Goal: Information Seeking & Learning: Learn about a topic

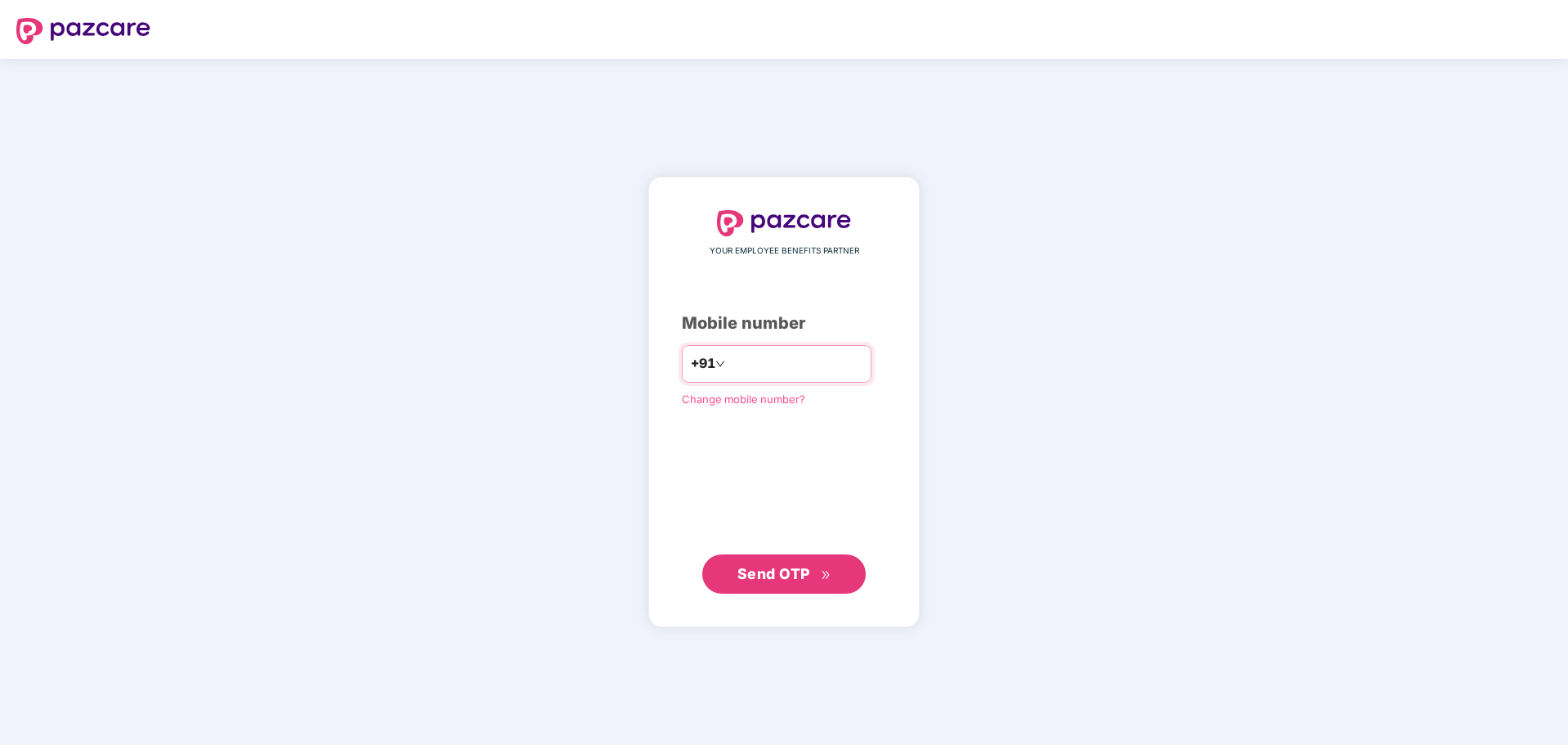
type input "*"
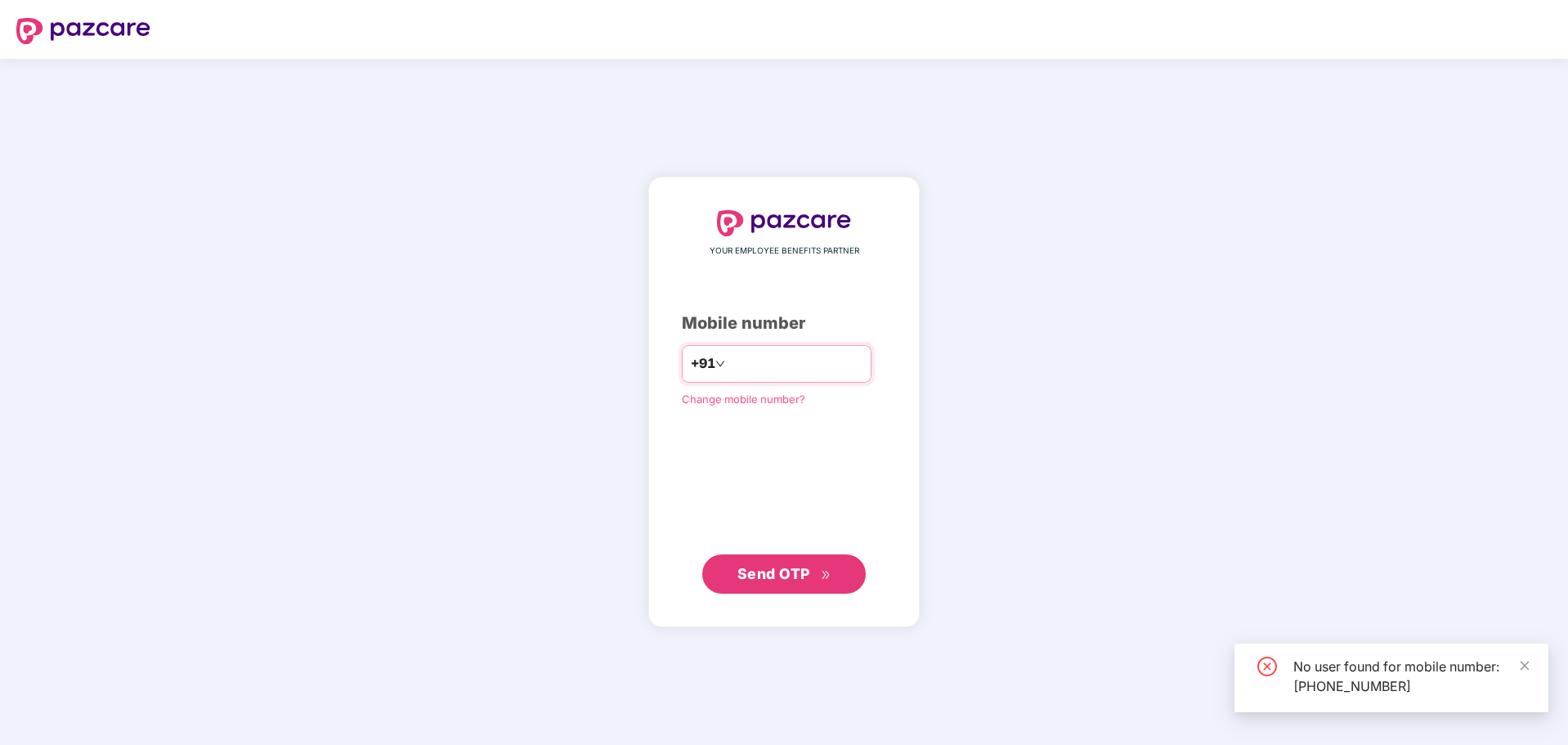
drag, startPoint x: 824, startPoint y: 363, endPoint x: 689, endPoint y: 376, distance: 135.6
click at [689, 376] on div "**********" at bounding box center [776, 364] width 190 height 37
click at [796, 355] on input "**********" at bounding box center [795, 363] width 134 height 27
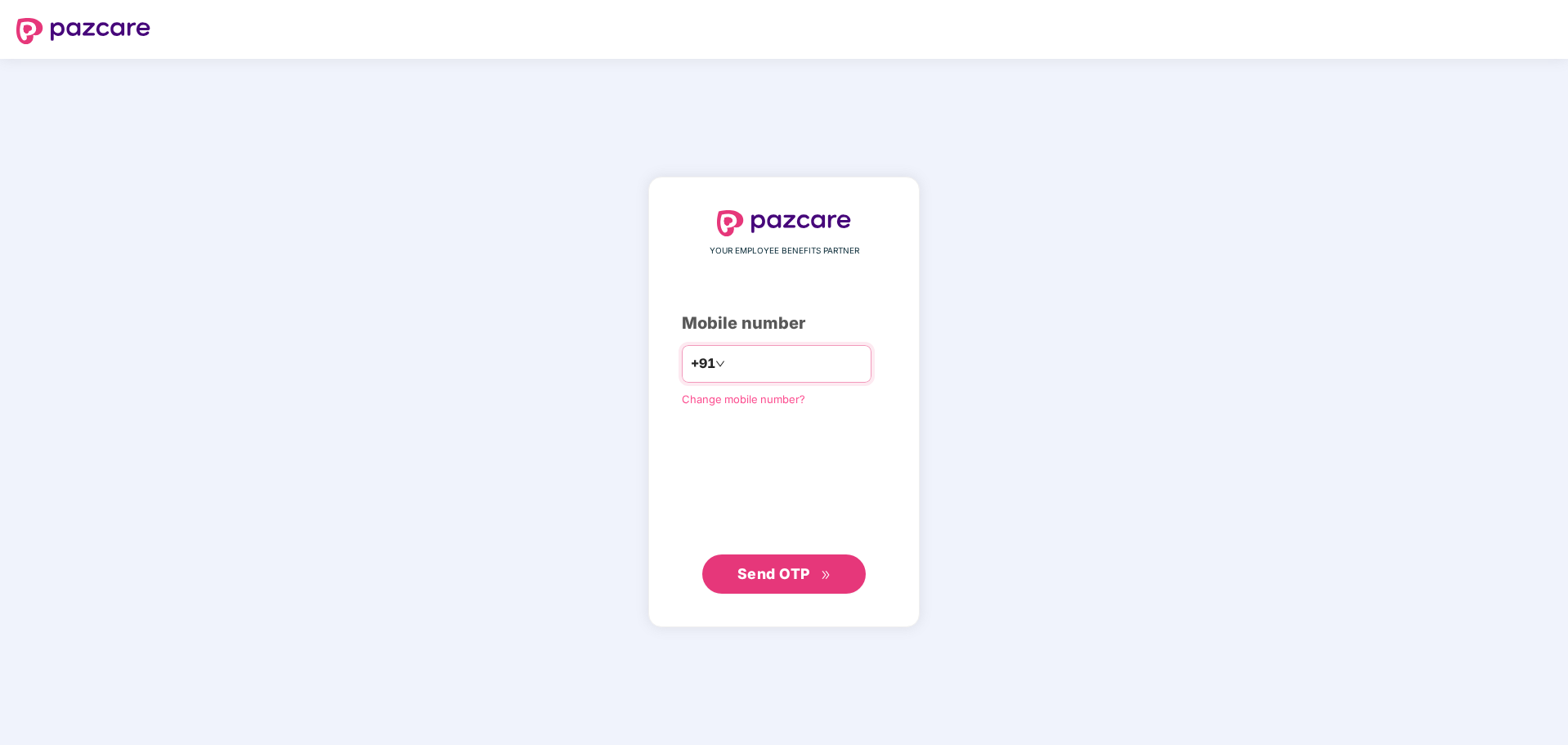
type input "*"
type input "**********"
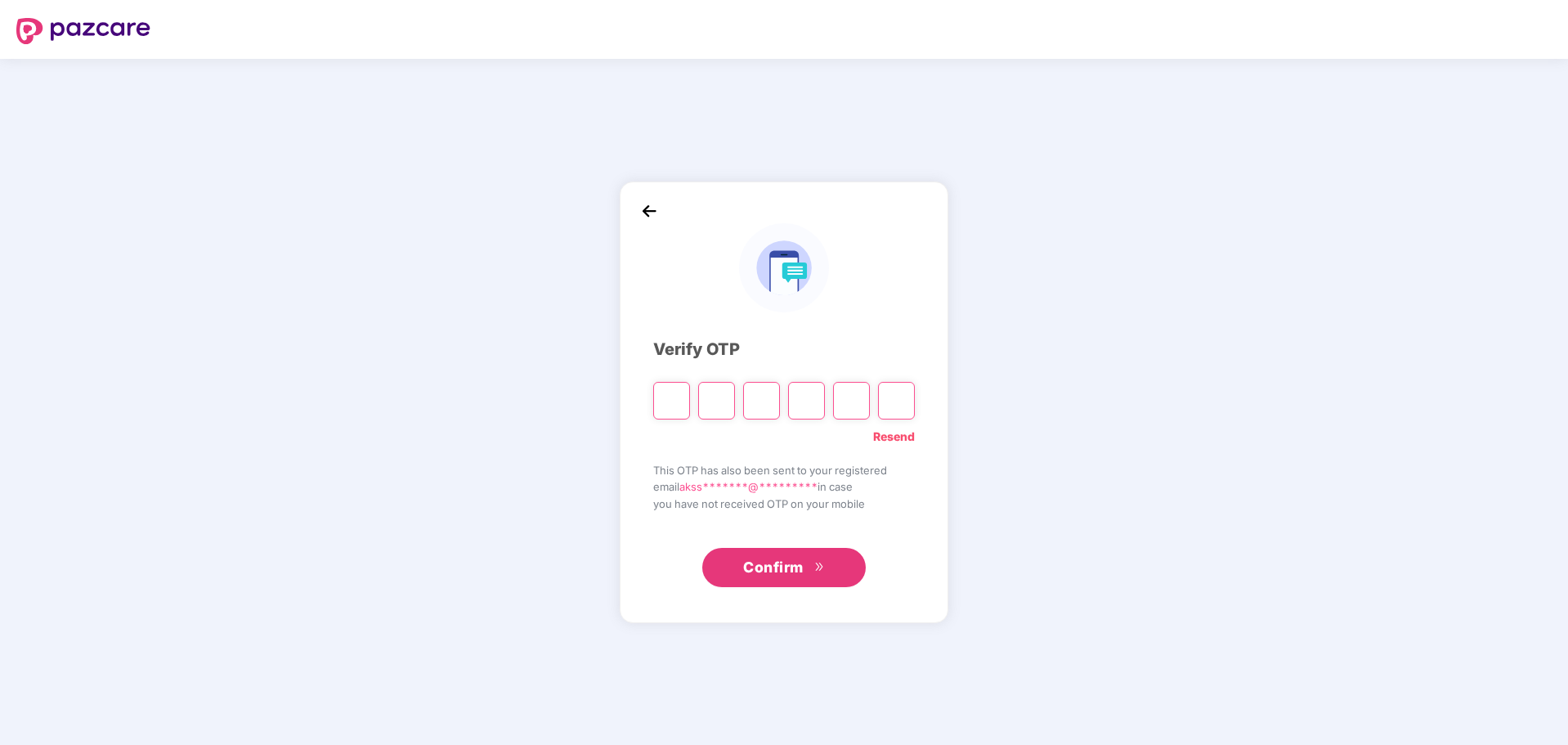
paste input "*"
type input "*"
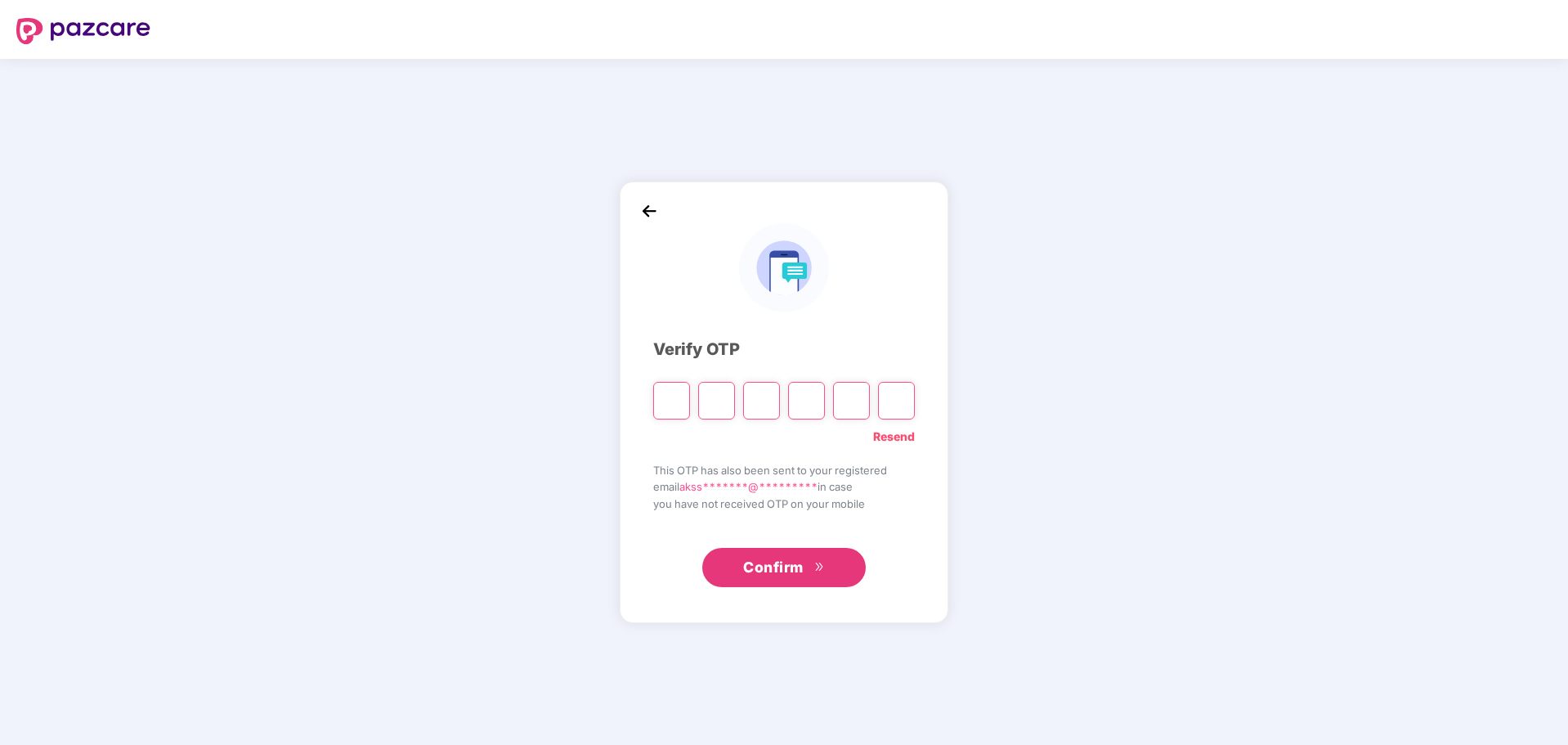
type input "*"
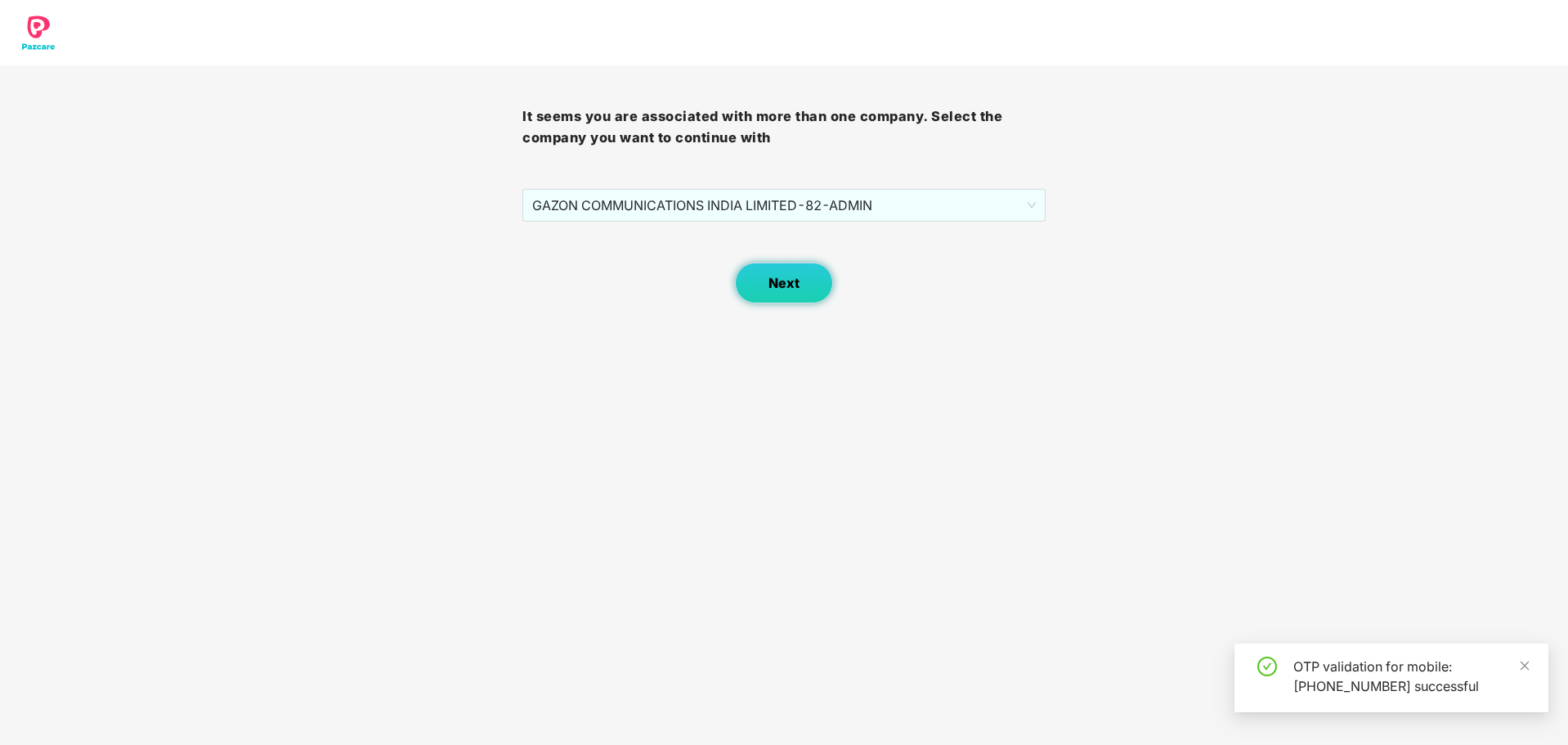
click at [795, 286] on span "Next" at bounding box center [784, 283] width 31 height 16
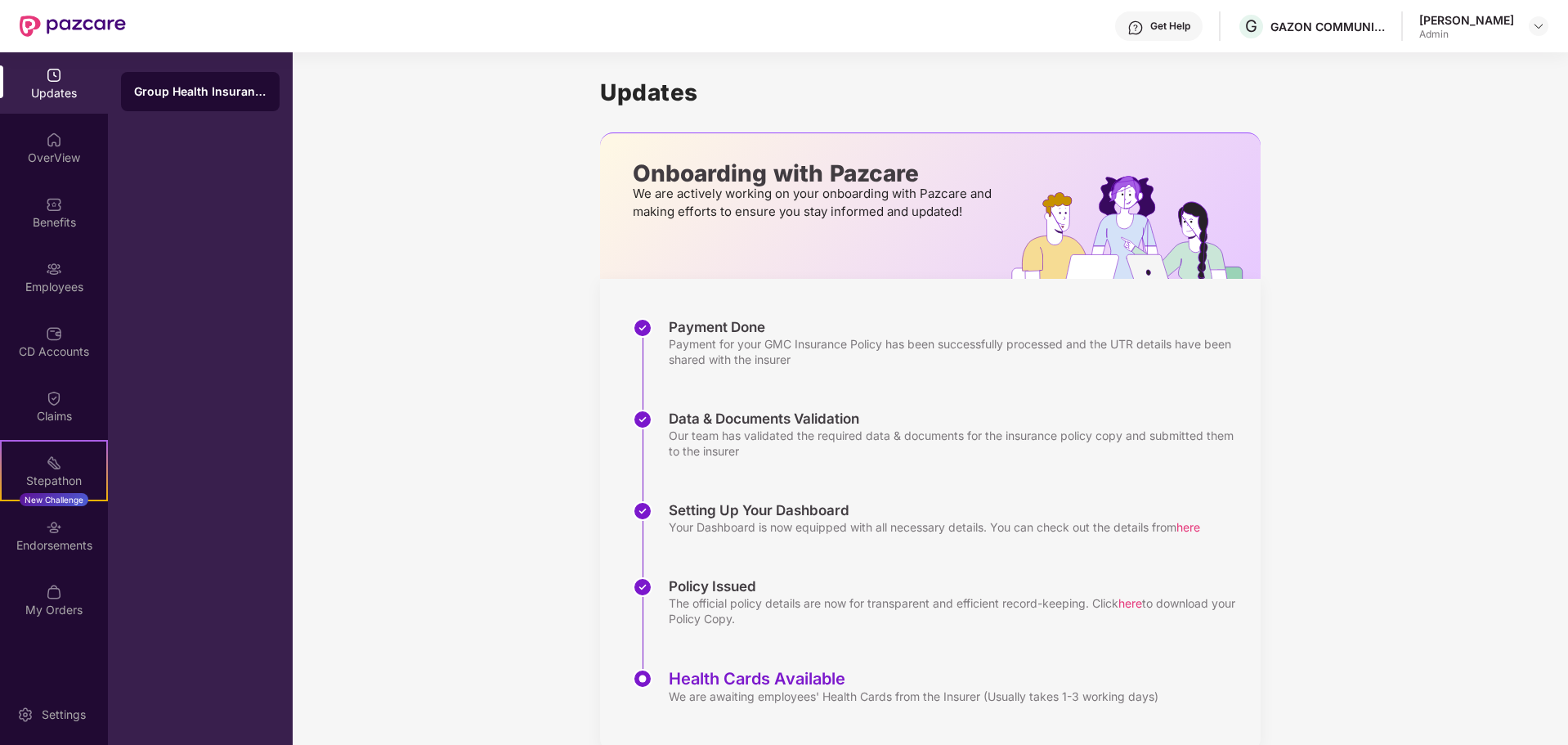
scroll to position [32, 0]
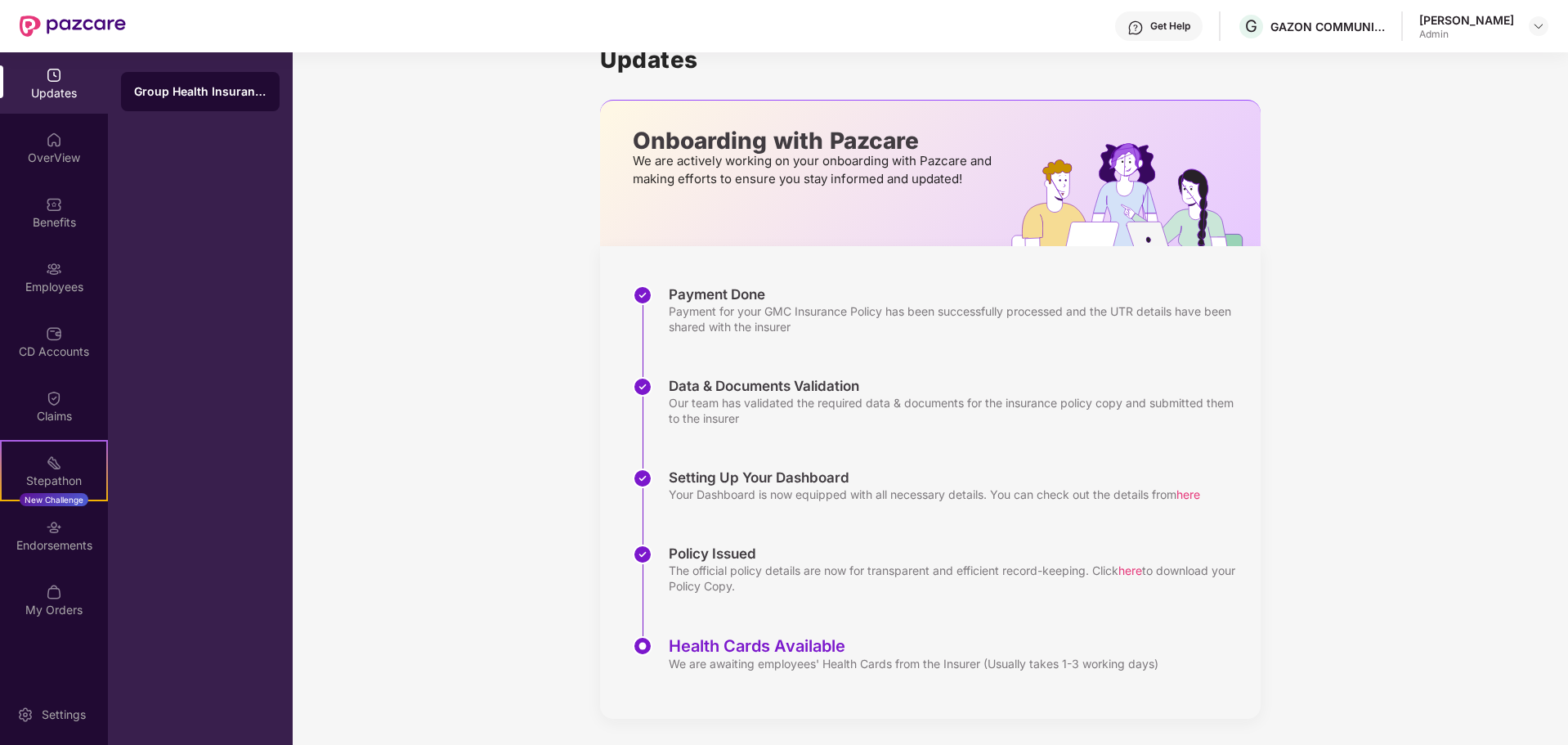
click at [754, 649] on div "Health Cards Available" at bounding box center [914, 646] width 490 height 20
click at [245, 95] on div "Group Health Insurance" at bounding box center [200, 92] width 133 height 17
click at [82, 162] on div "OverView" at bounding box center [54, 157] width 108 height 17
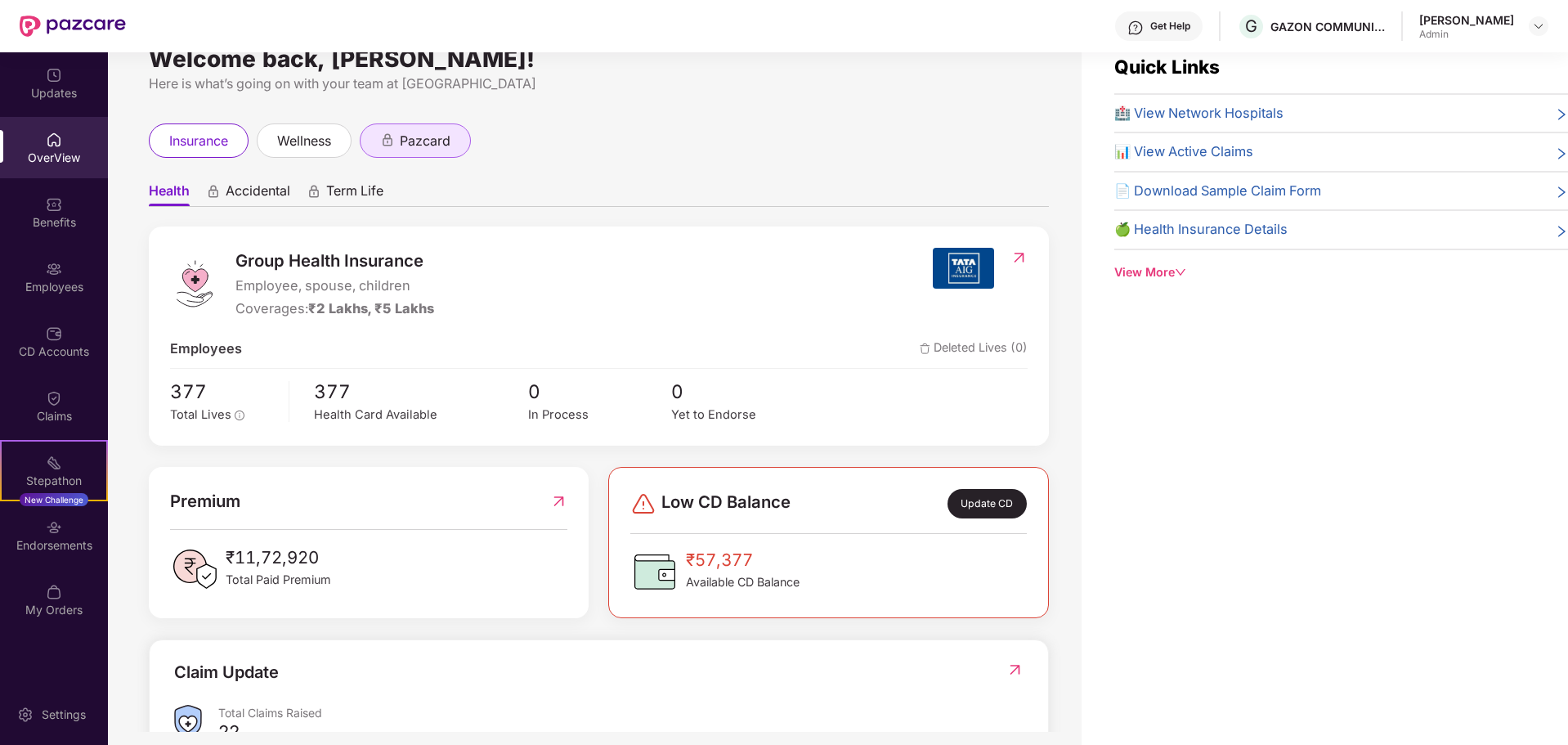
click at [430, 143] on span "pazcard" at bounding box center [425, 141] width 51 height 21
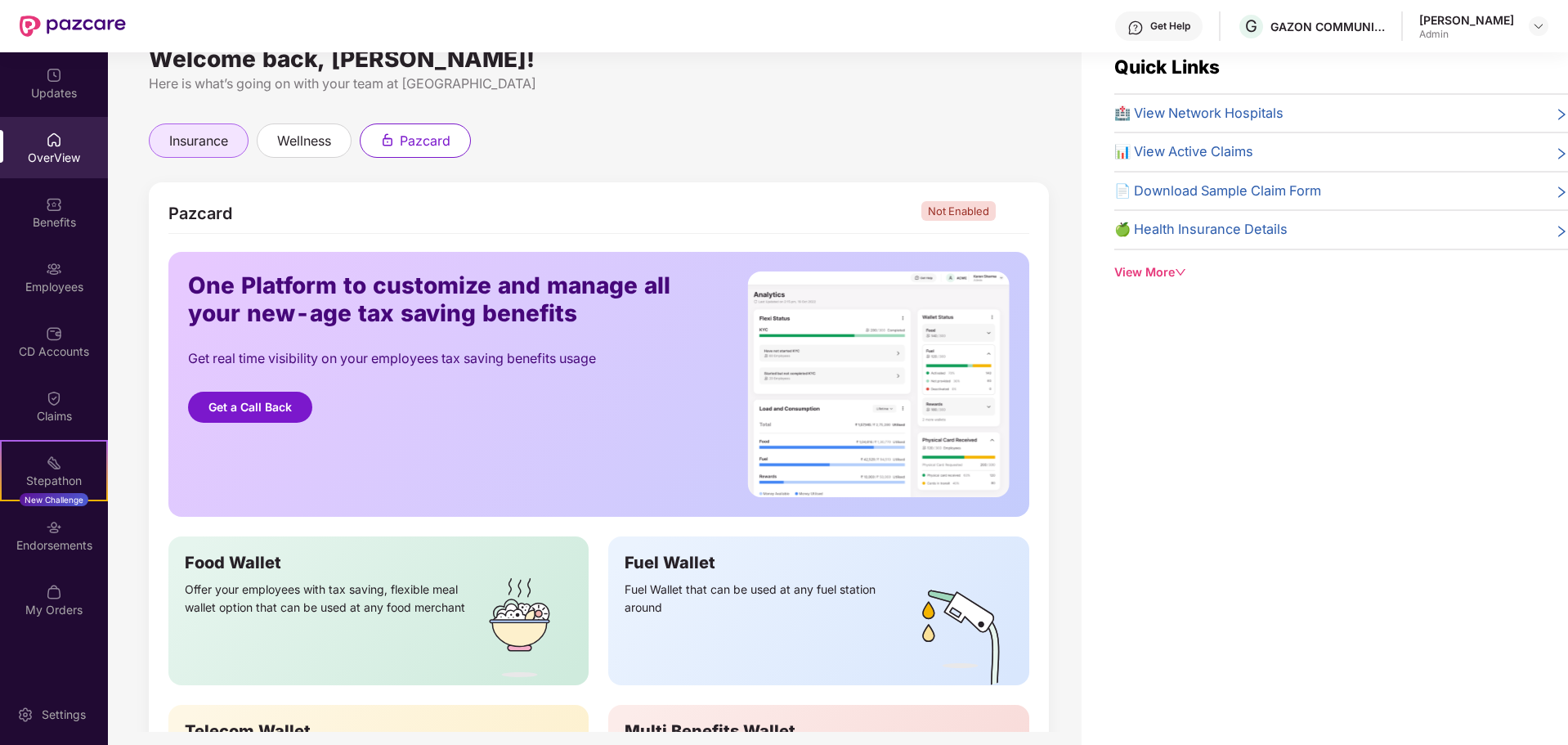
click at [217, 152] on span "insurance" at bounding box center [199, 141] width 59 height 21
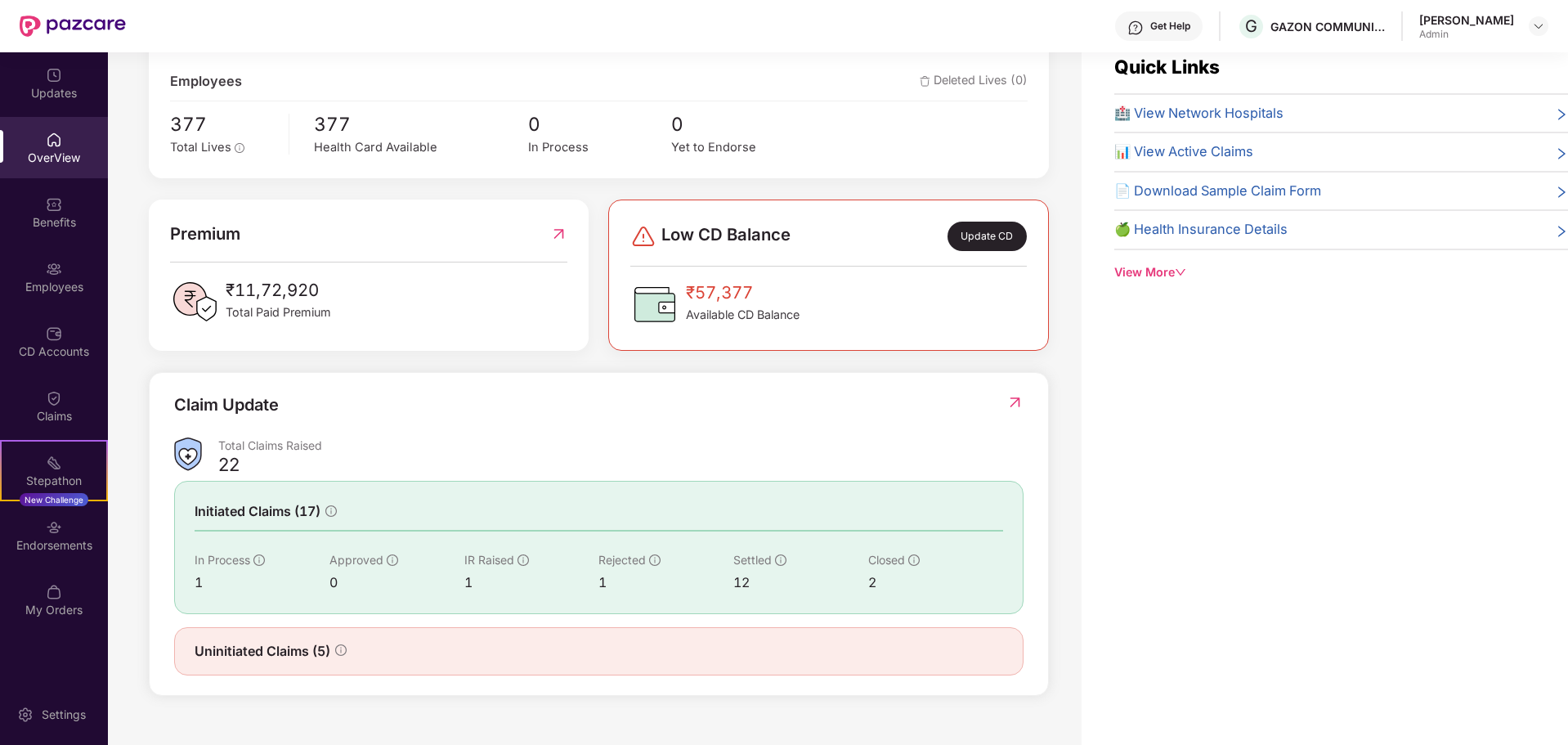
scroll to position [280, 0]
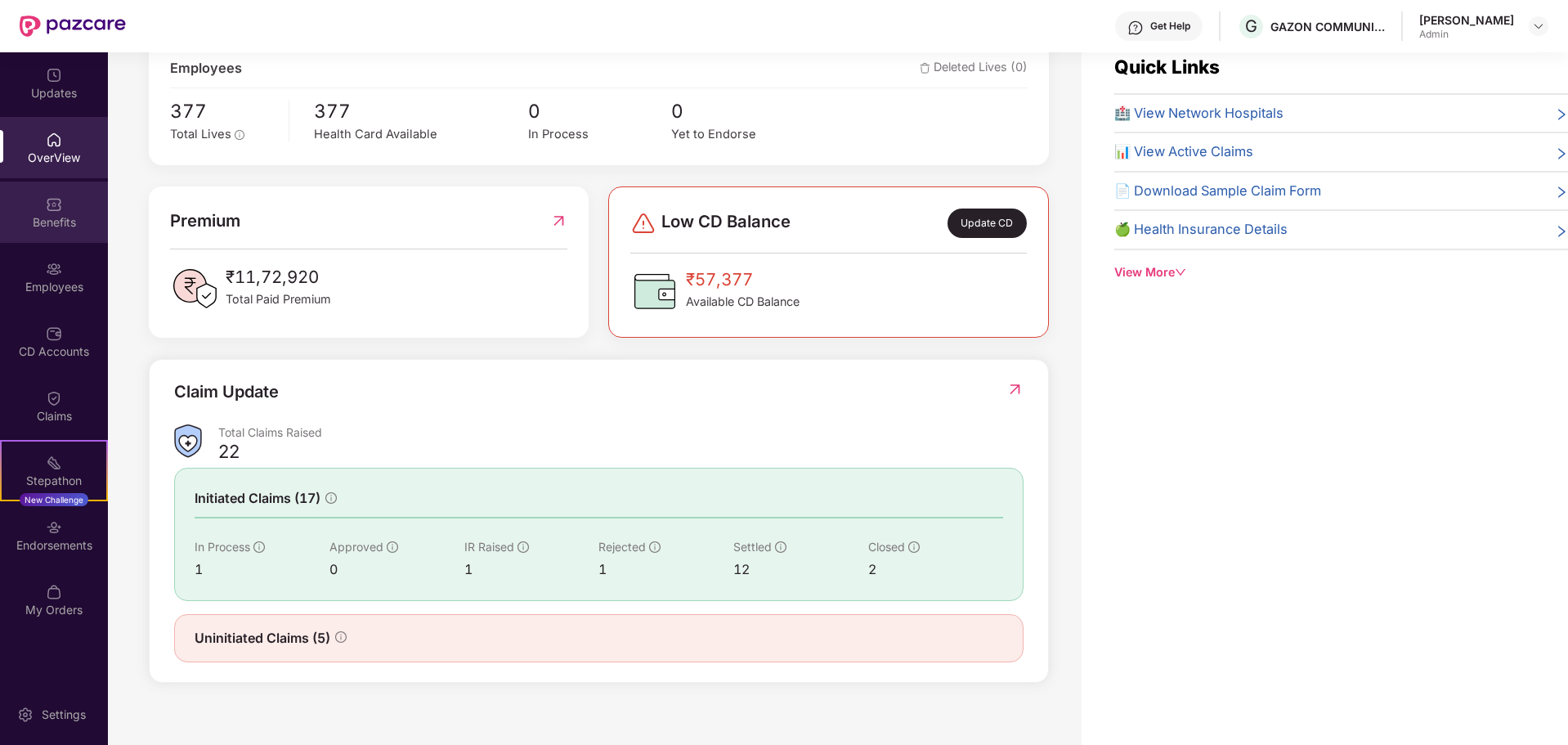
click at [48, 200] on img at bounding box center [54, 204] width 17 height 17
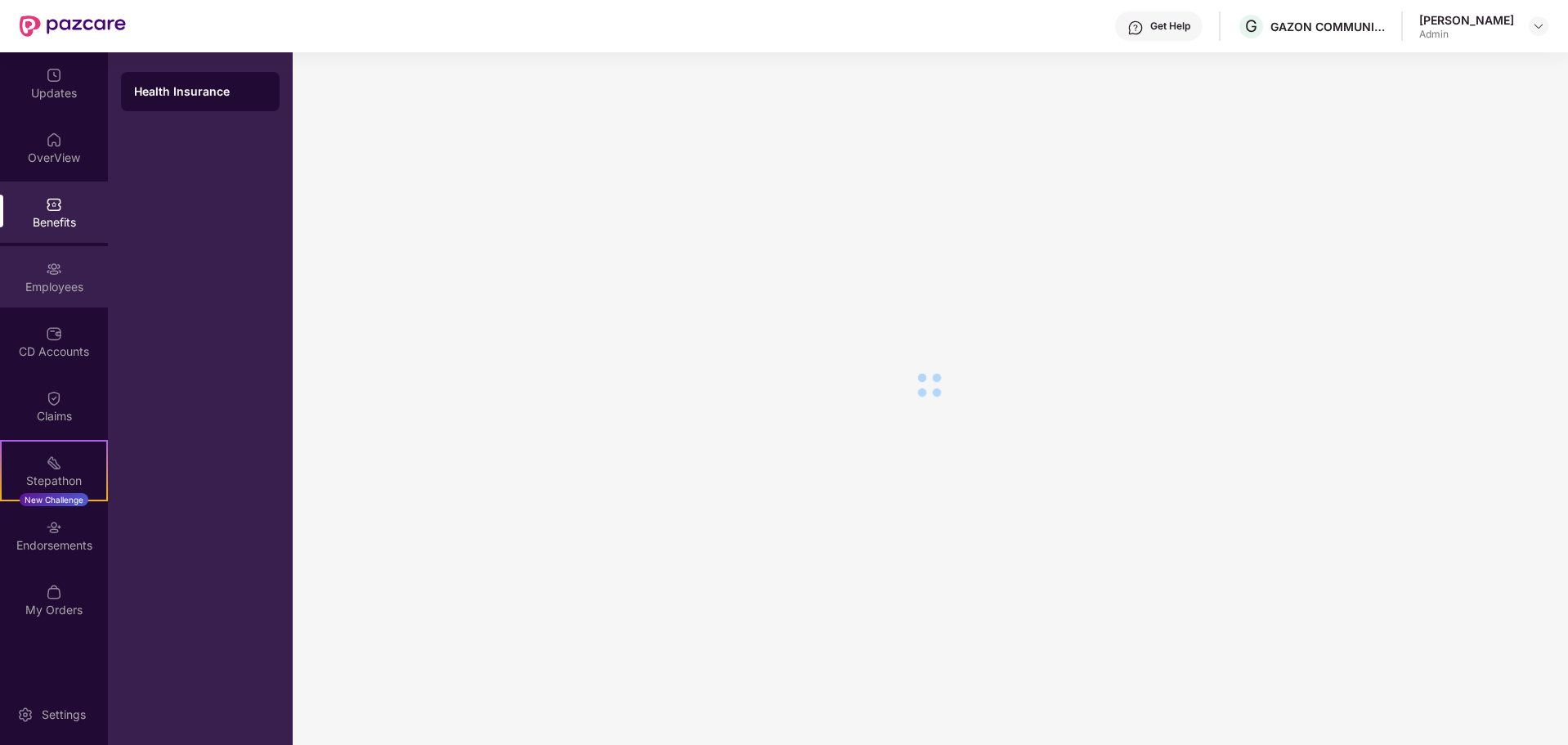
scroll to position [32, 0]
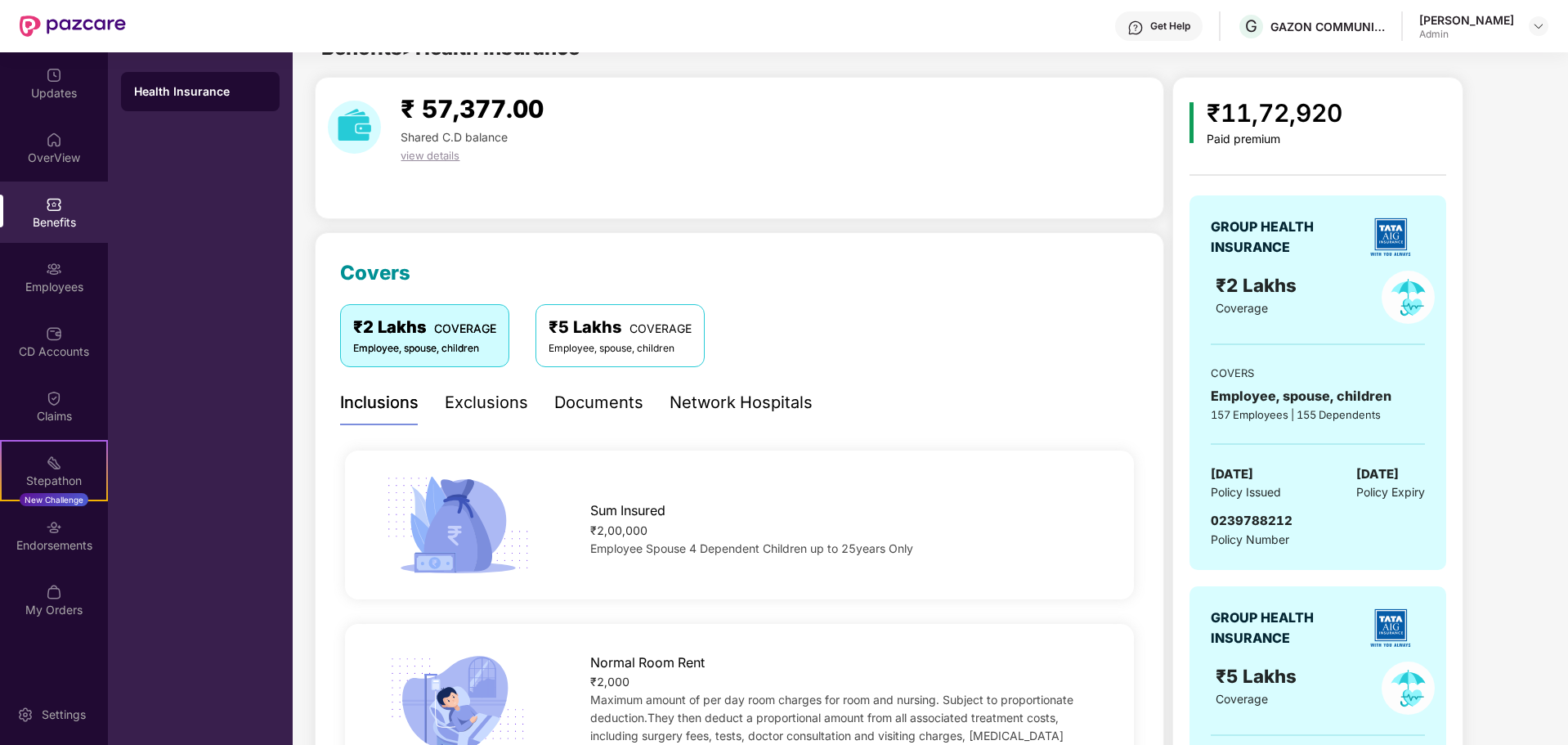
click at [679, 317] on div "₹5 Lakhs COVERAGE" at bounding box center [619, 328] width 143 height 26
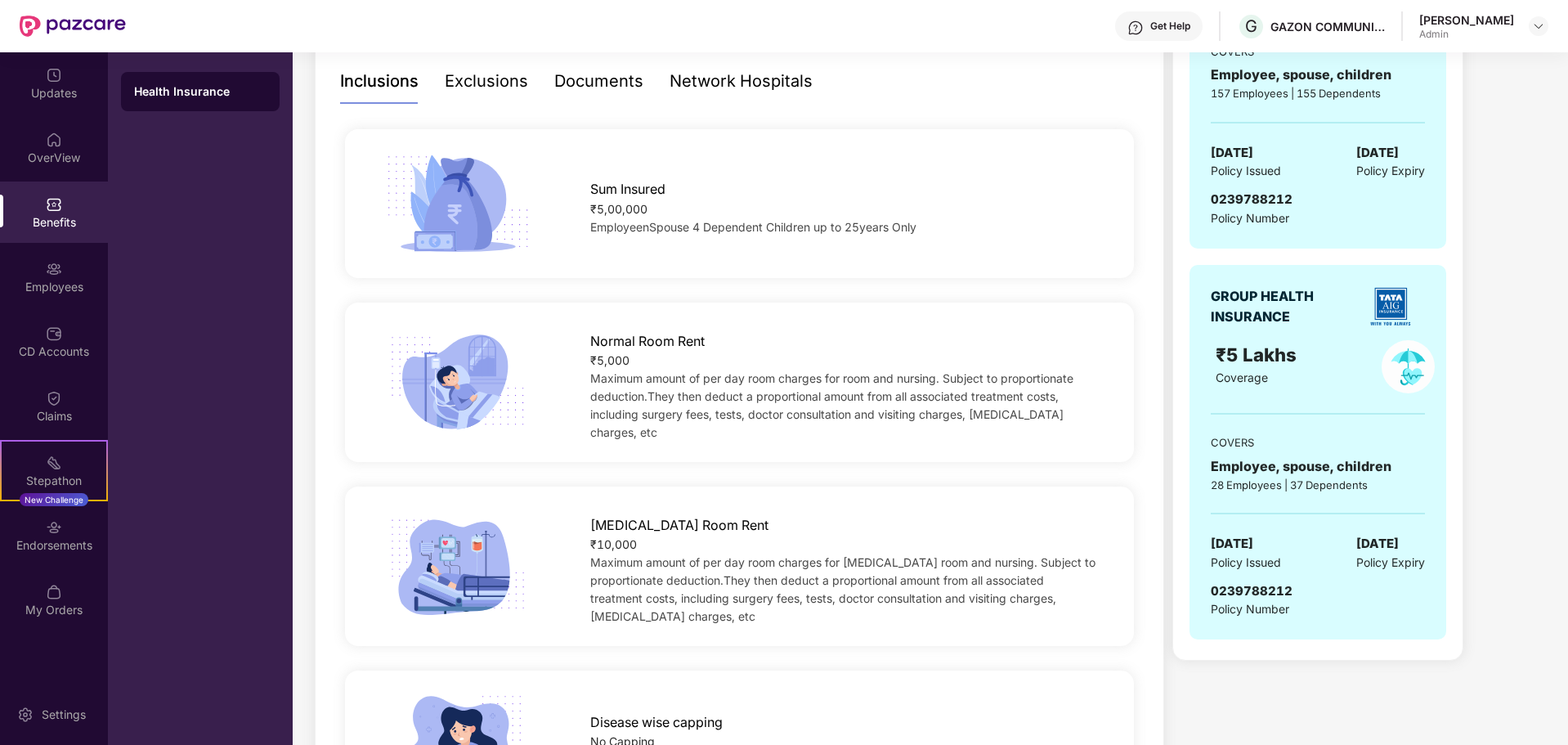
scroll to position [196, 0]
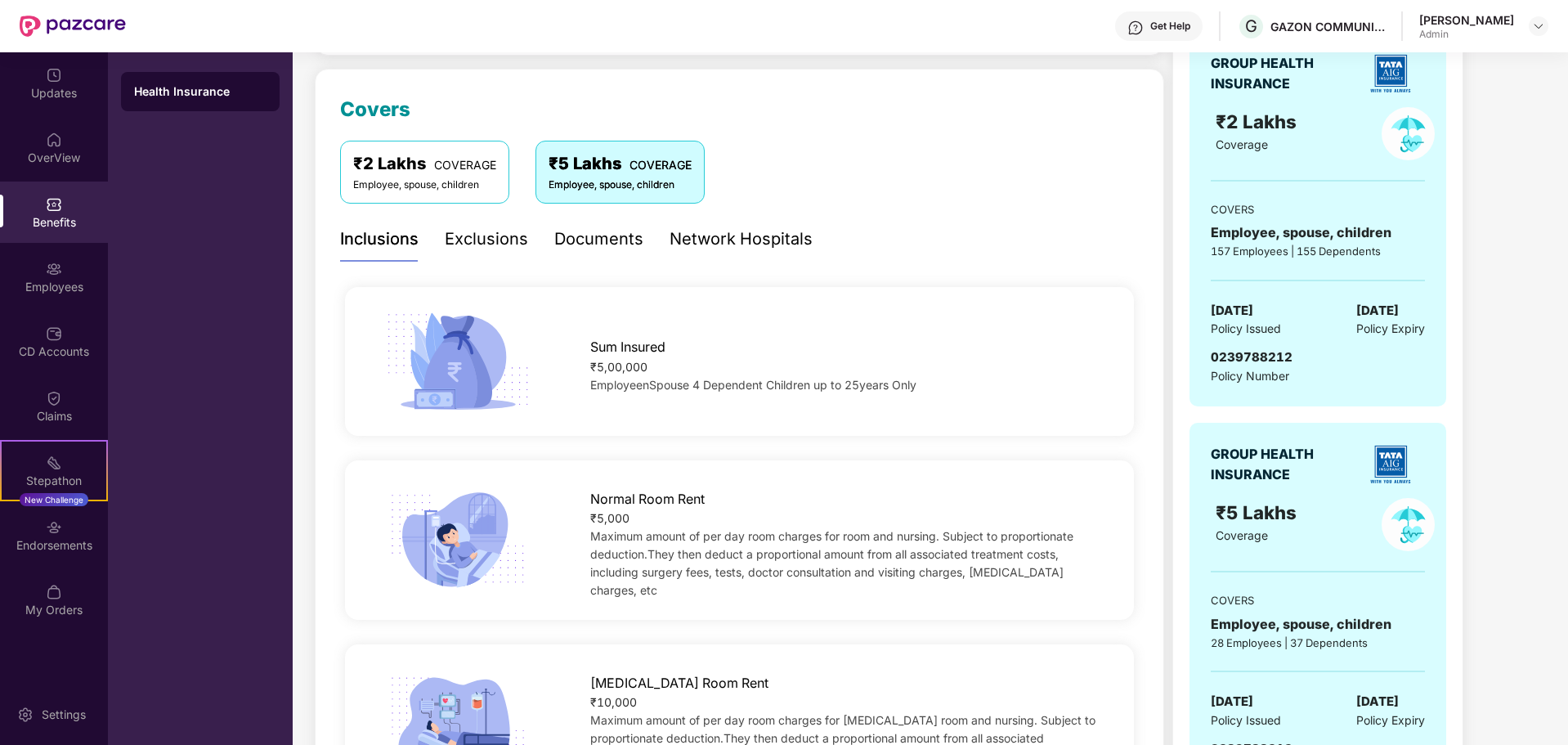
click at [758, 249] on div "Network Hospitals" at bounding box center [740, 239] width 143 height 26
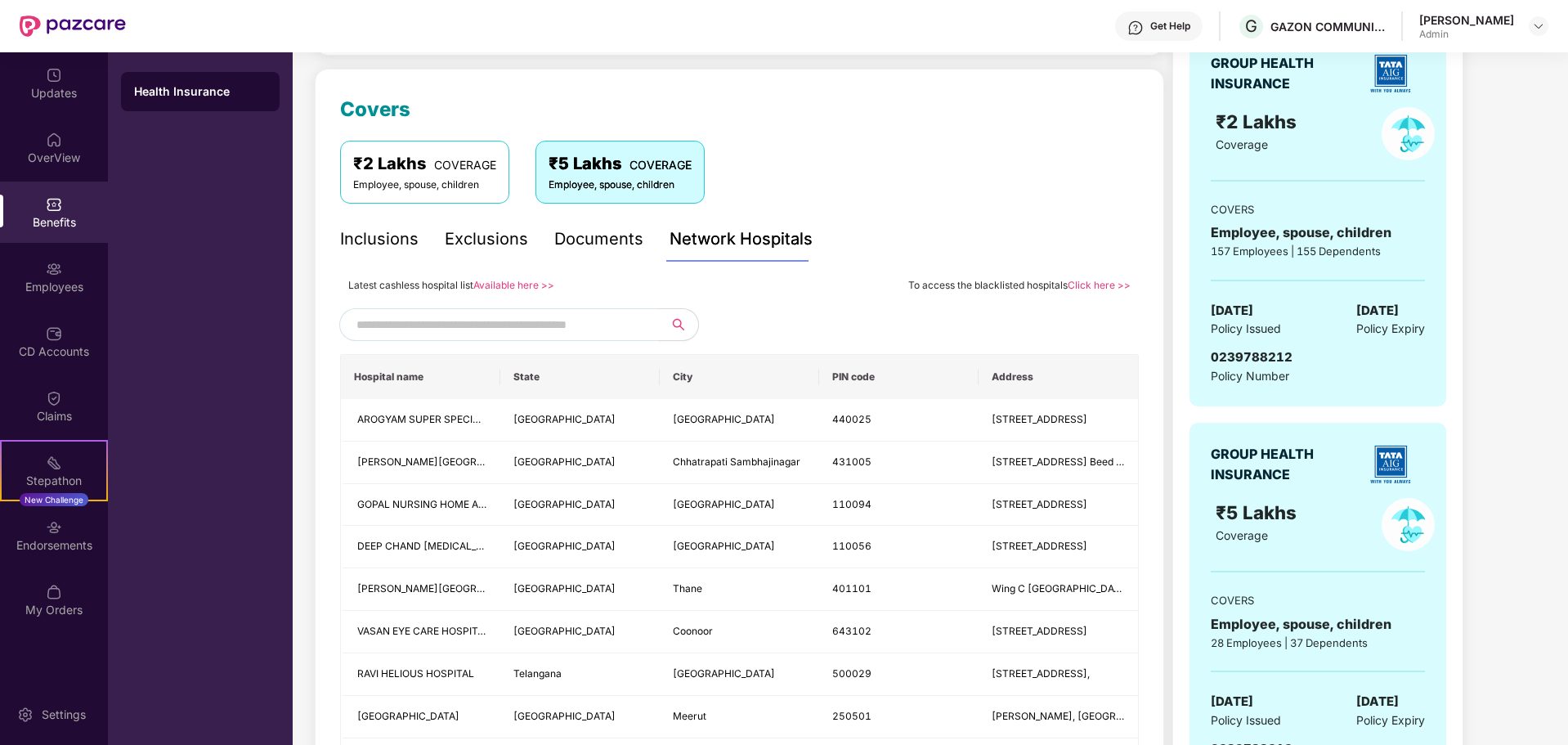
click at [527, 287] on link "Available here >>" at bounding box center [513, 284] width 81 height 12
click at [524, 282] on link "Available here >>" at bounding box center [513, 284] width 81 height 12
click at [575, 327] on input "text" at bounding box center [496, 324] width 279 height 25
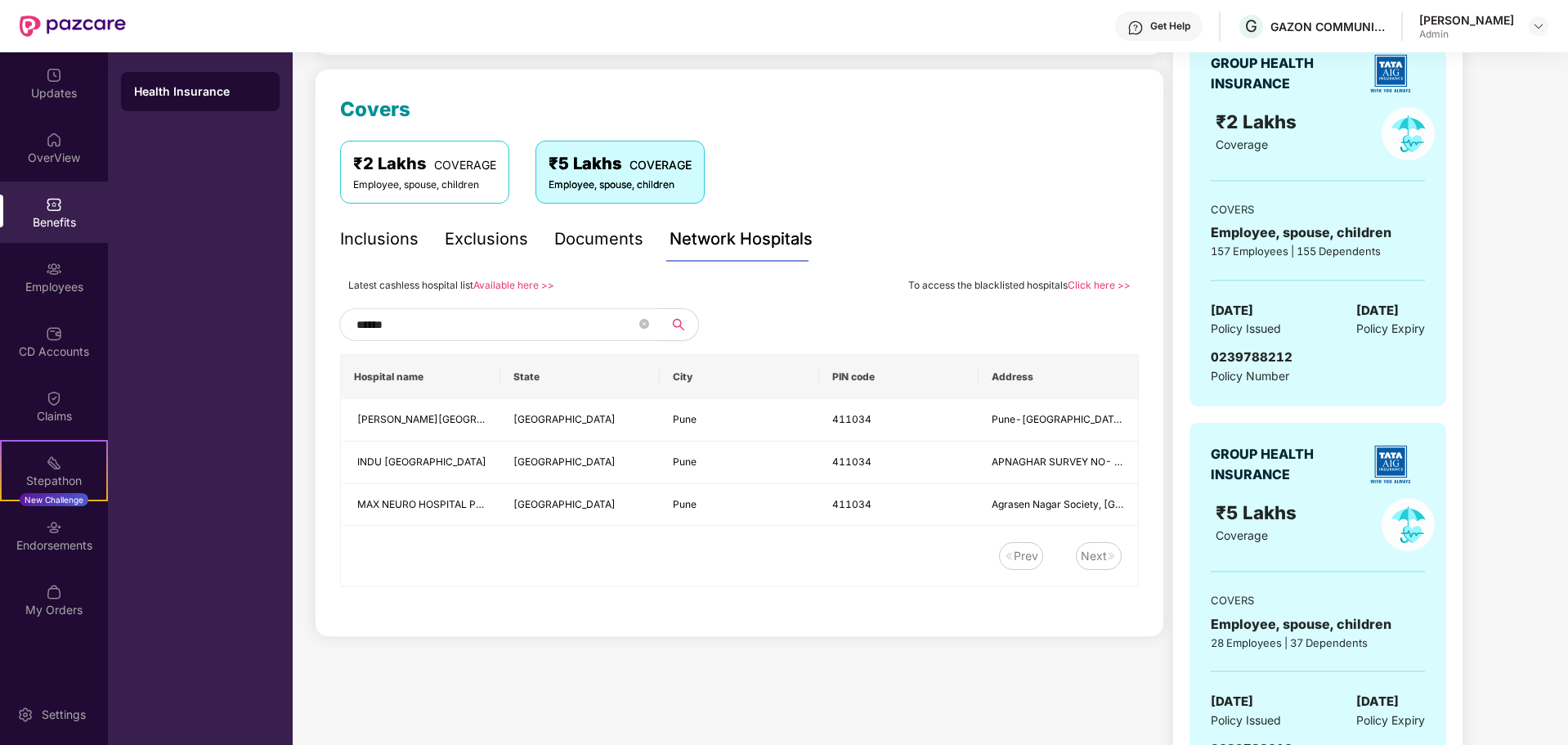
type input "******"
click at [554, 247] on div "Documents" at bounding box center [598, 239] width 90 height 26
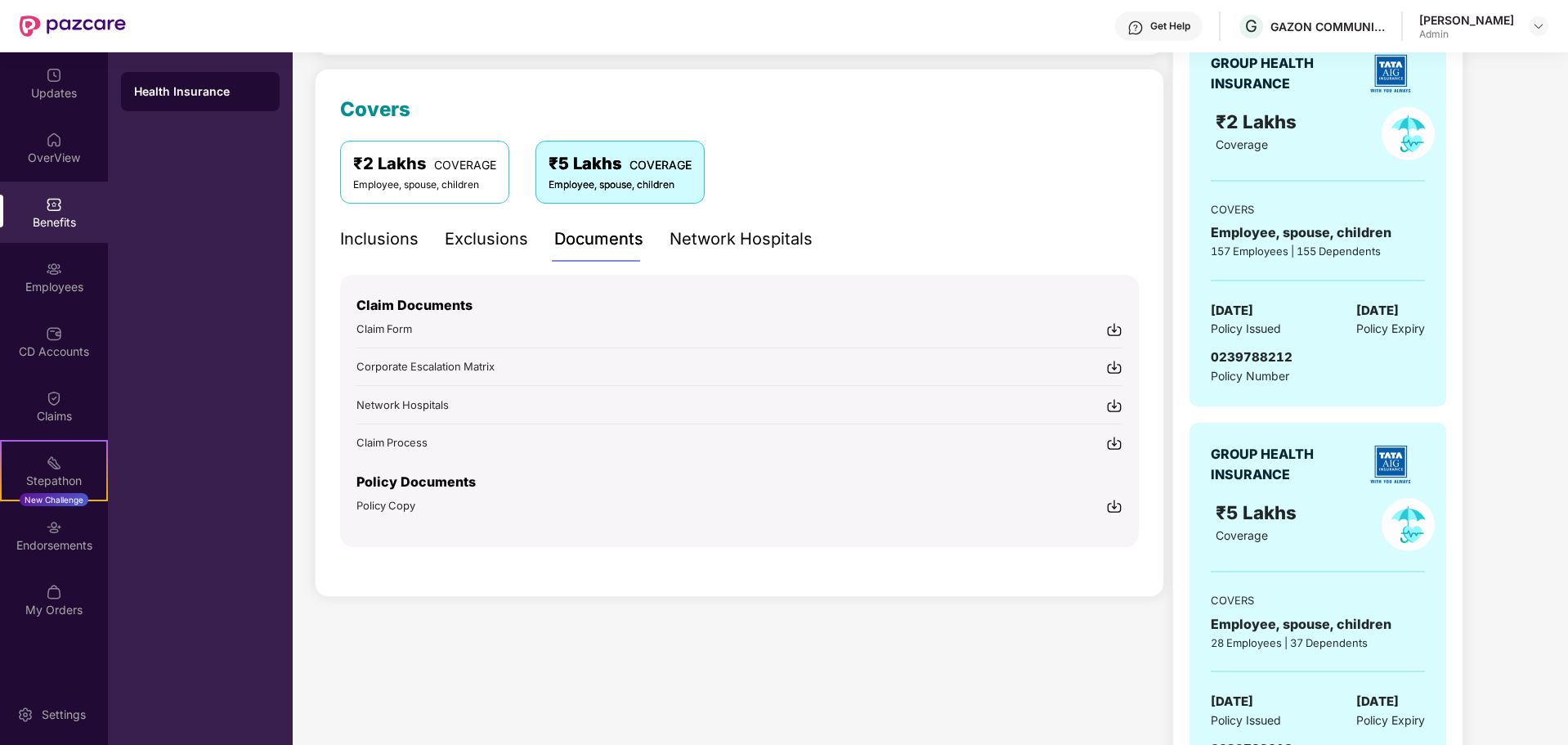
click at [512, 232] on div "Exclusions" at bounding box center [486, 239] width 84 height 26
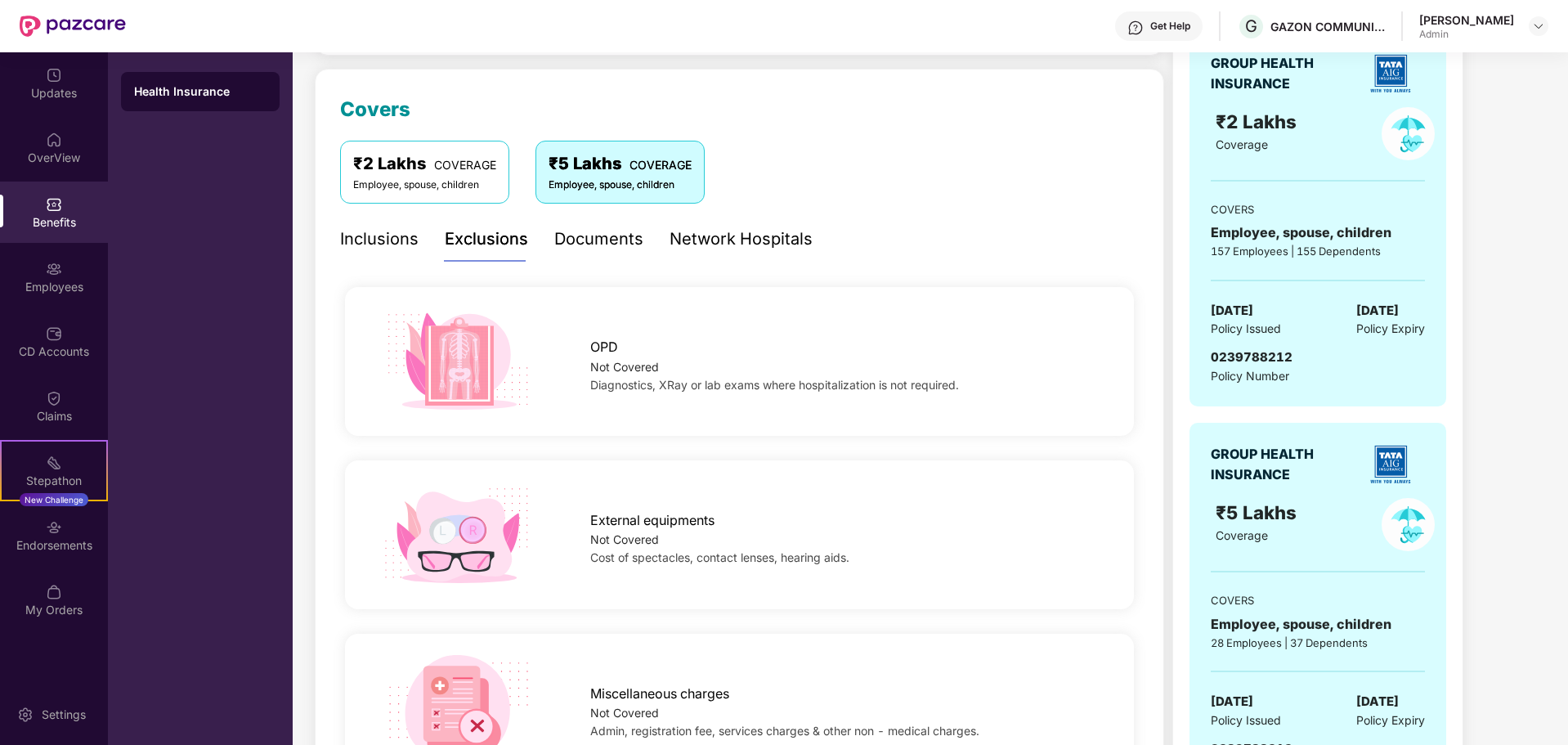
click at [388, 239] on div "Inclusions" at bounding box center [380, 239] width 79 height 26
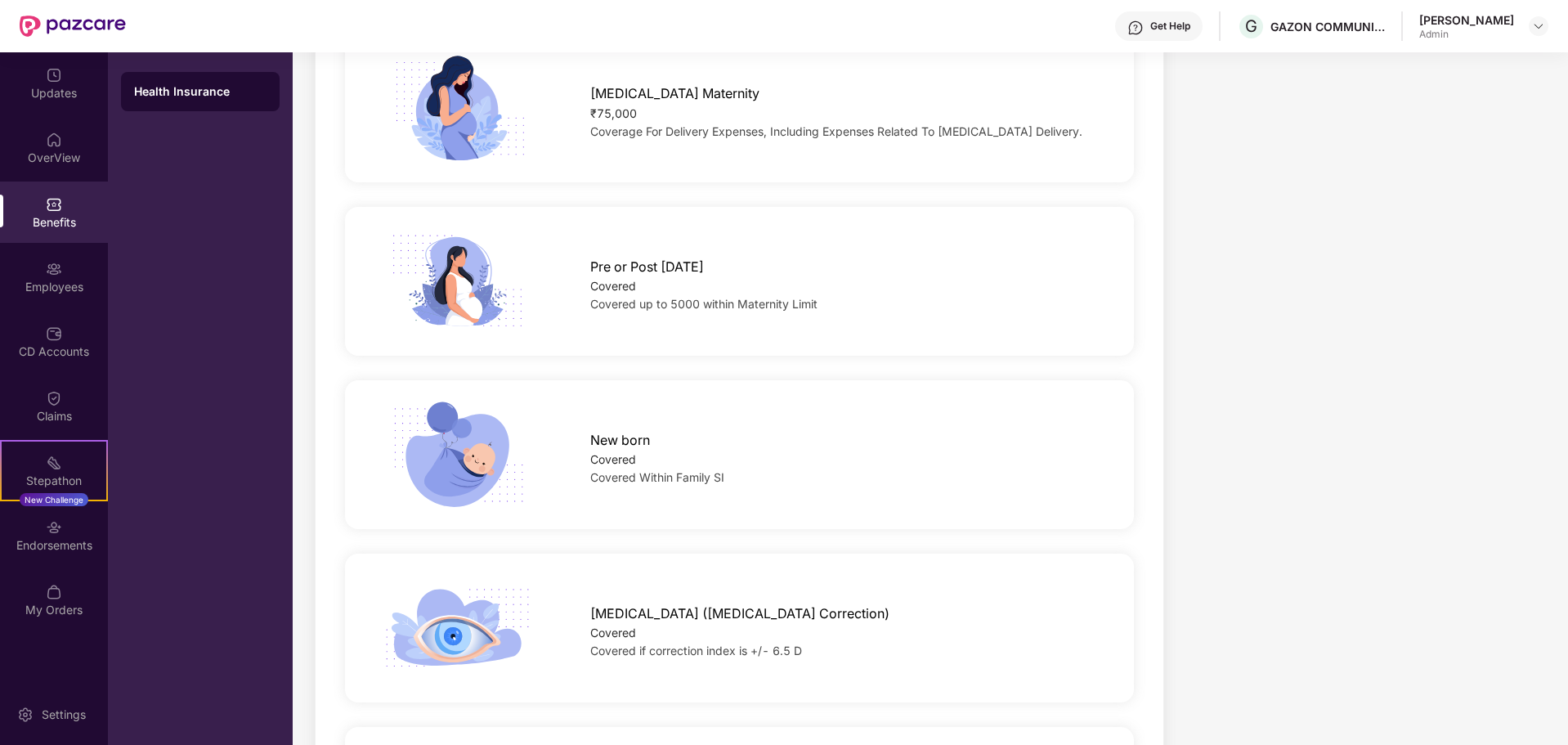
scroll to position [2240, 0]
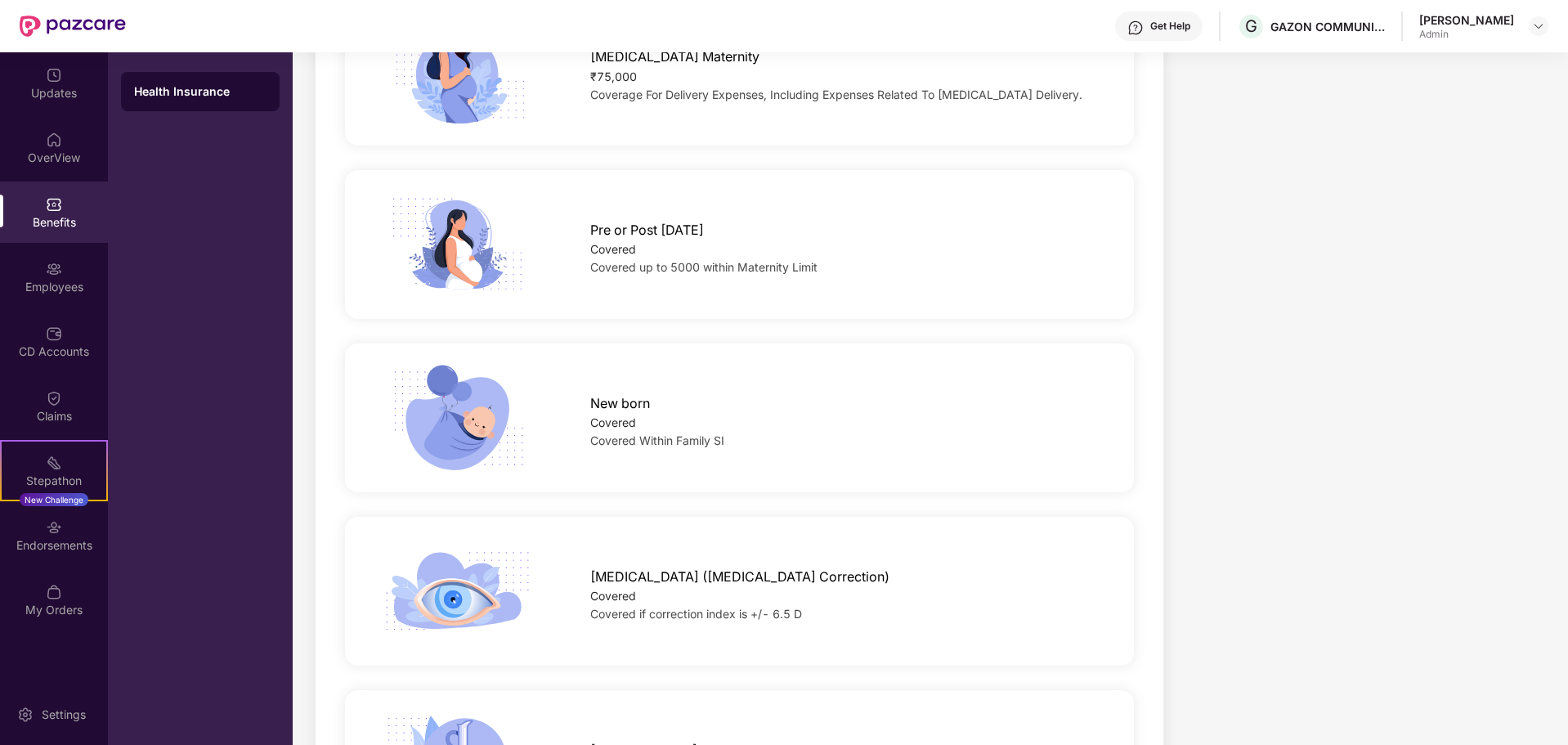
click at [617, 260] on span "Covered up to 5000 within Maternity Limit" at bounding box center [703, 267] width 227 height 14
click at [635, 219] on span "Pre or Post [DATE]" at bounding box center [646, 229] width 113 height 21
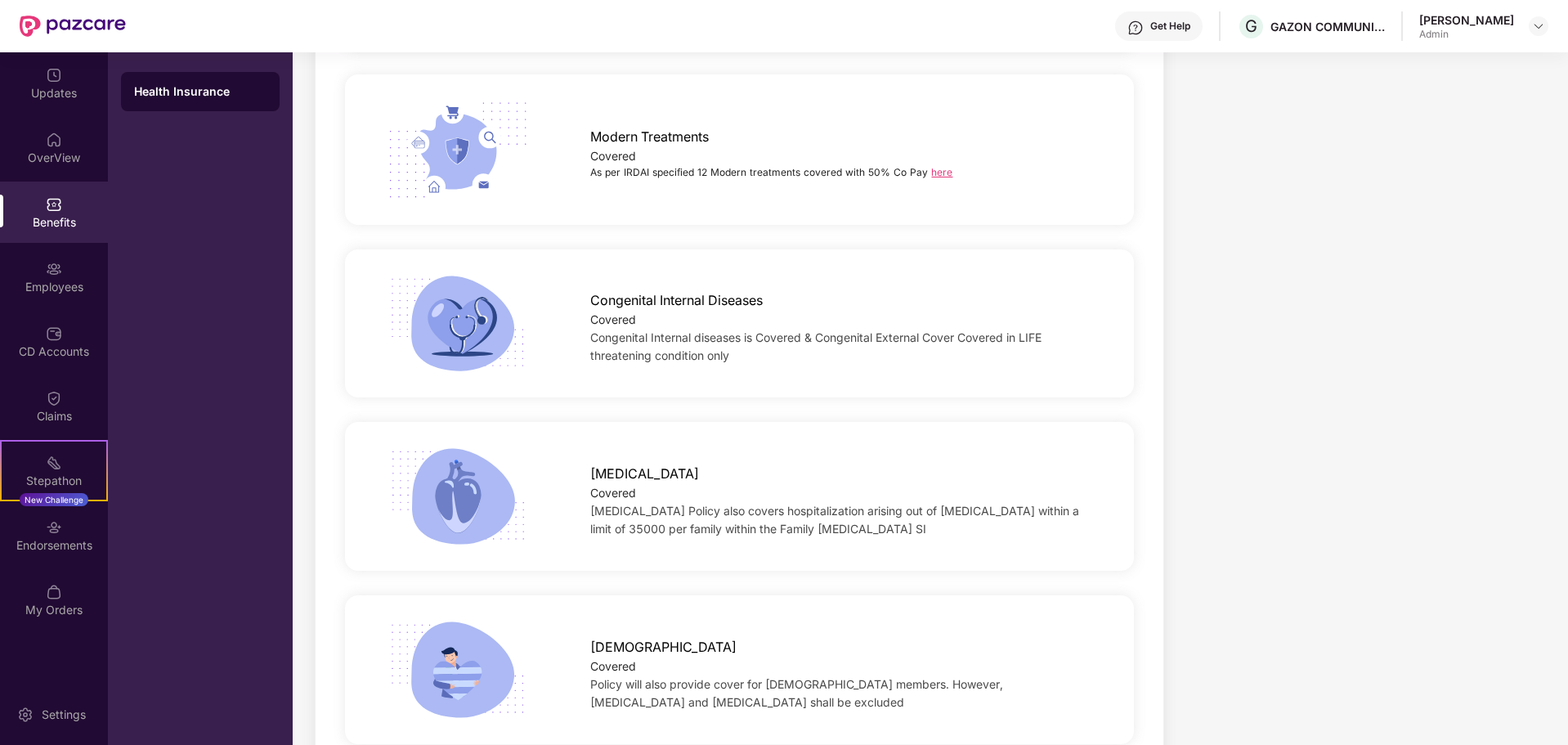
scroll to position [3616, 0]
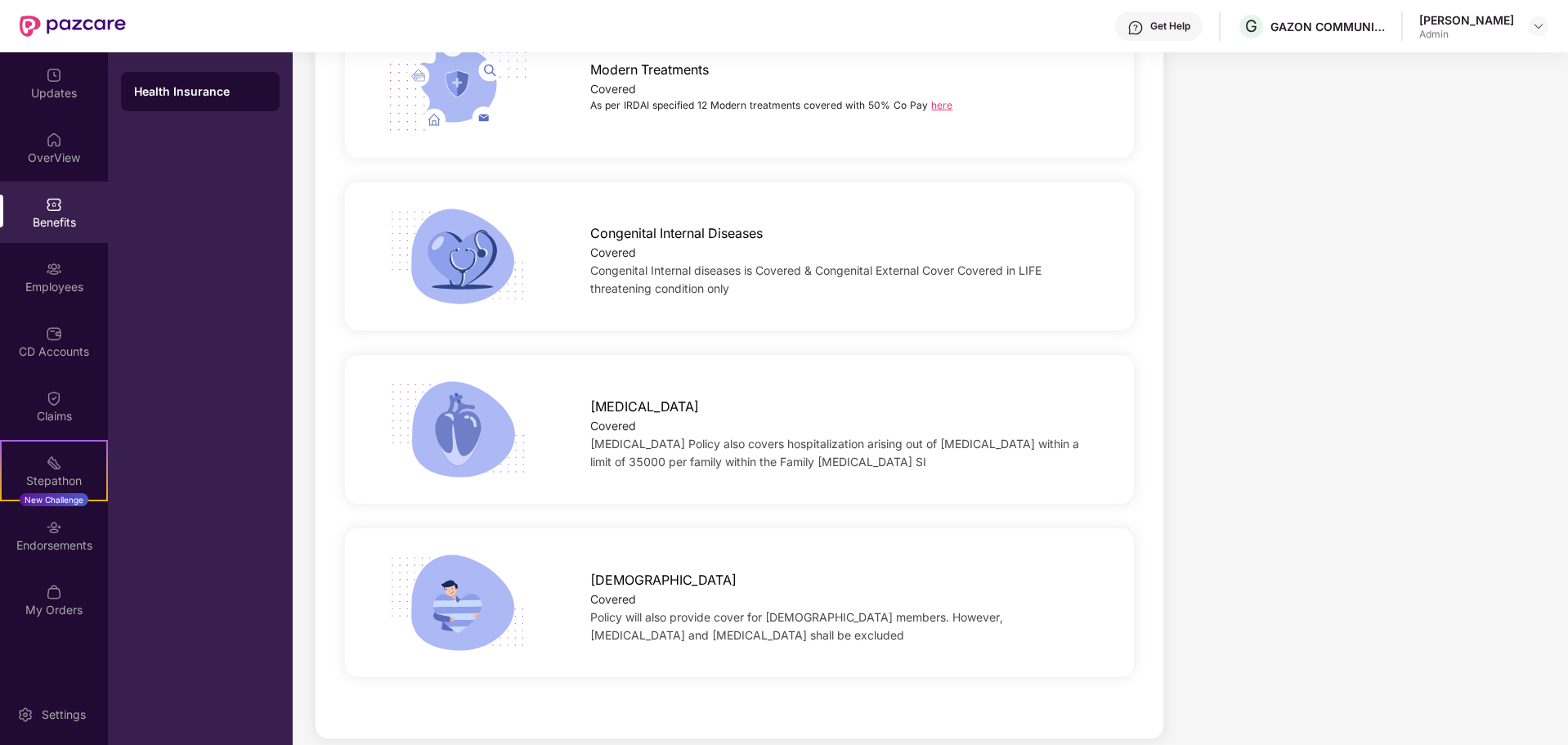
click at [61, 218] on div "Benefits" at bounding box center [54, 222] width 108 height 17
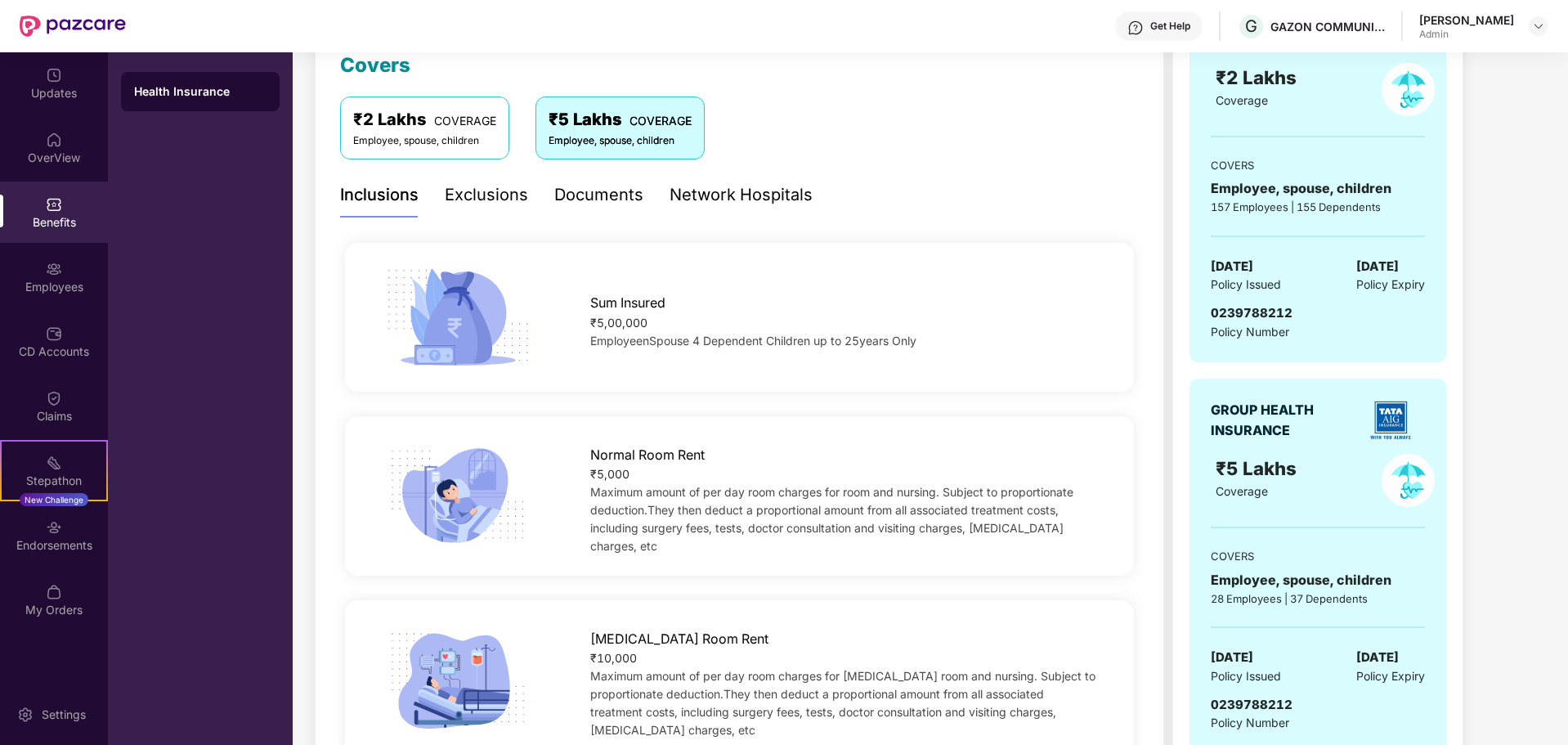
scroll to position [18, 0]
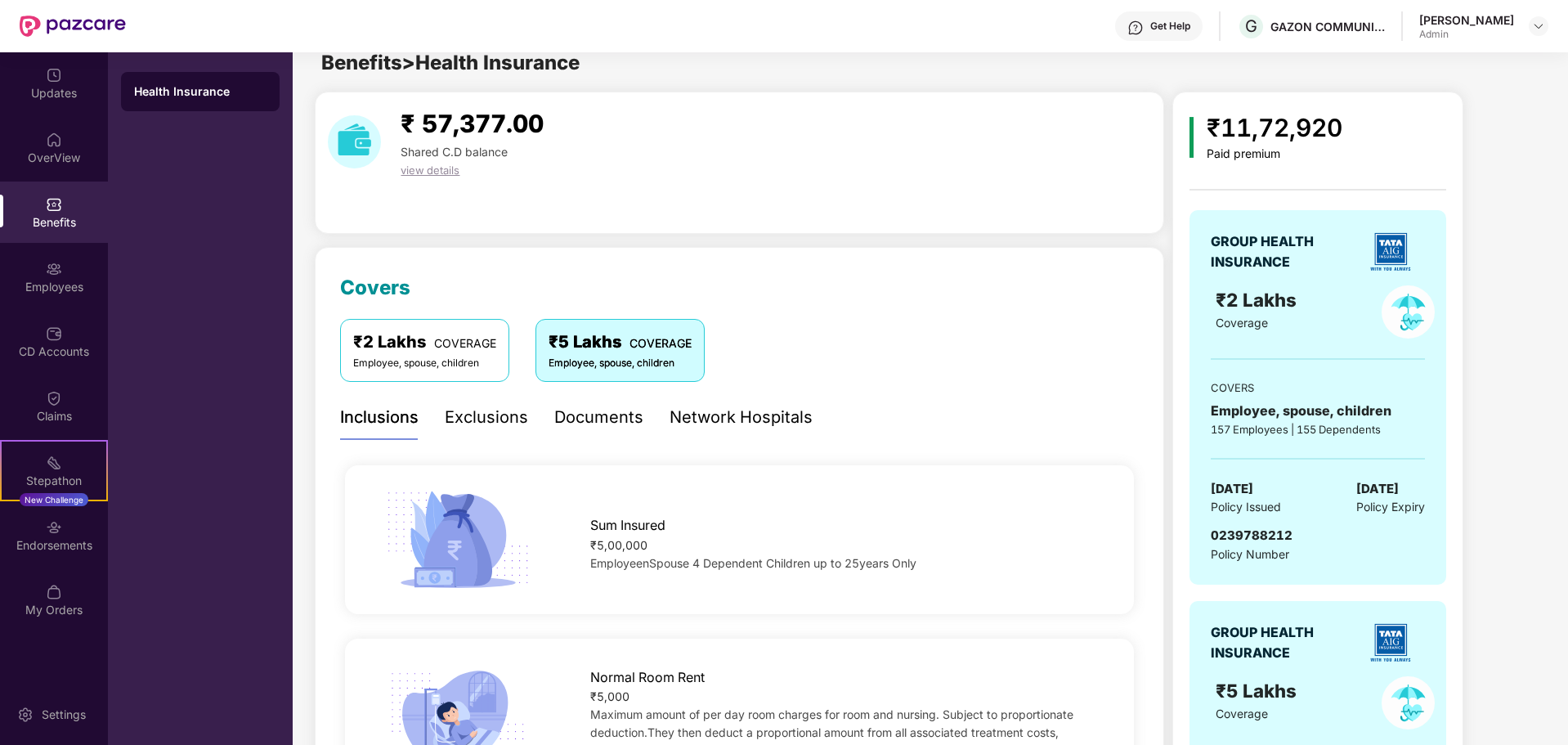
click at [404, 342] on div "₹2 Lakhs COVERAGE" at bounding box center [424, 342] width 143 height 26
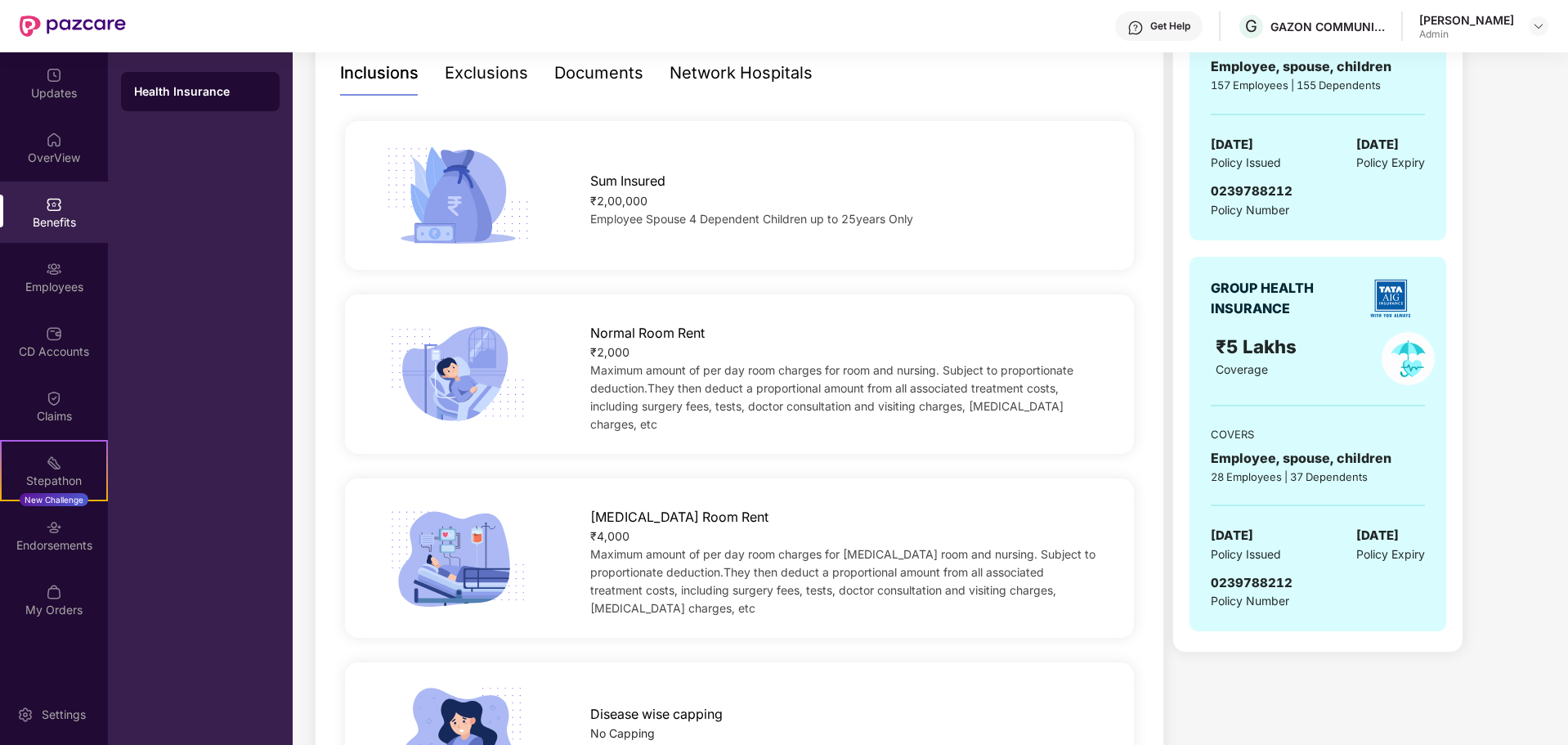
scroll to position [427, 0]
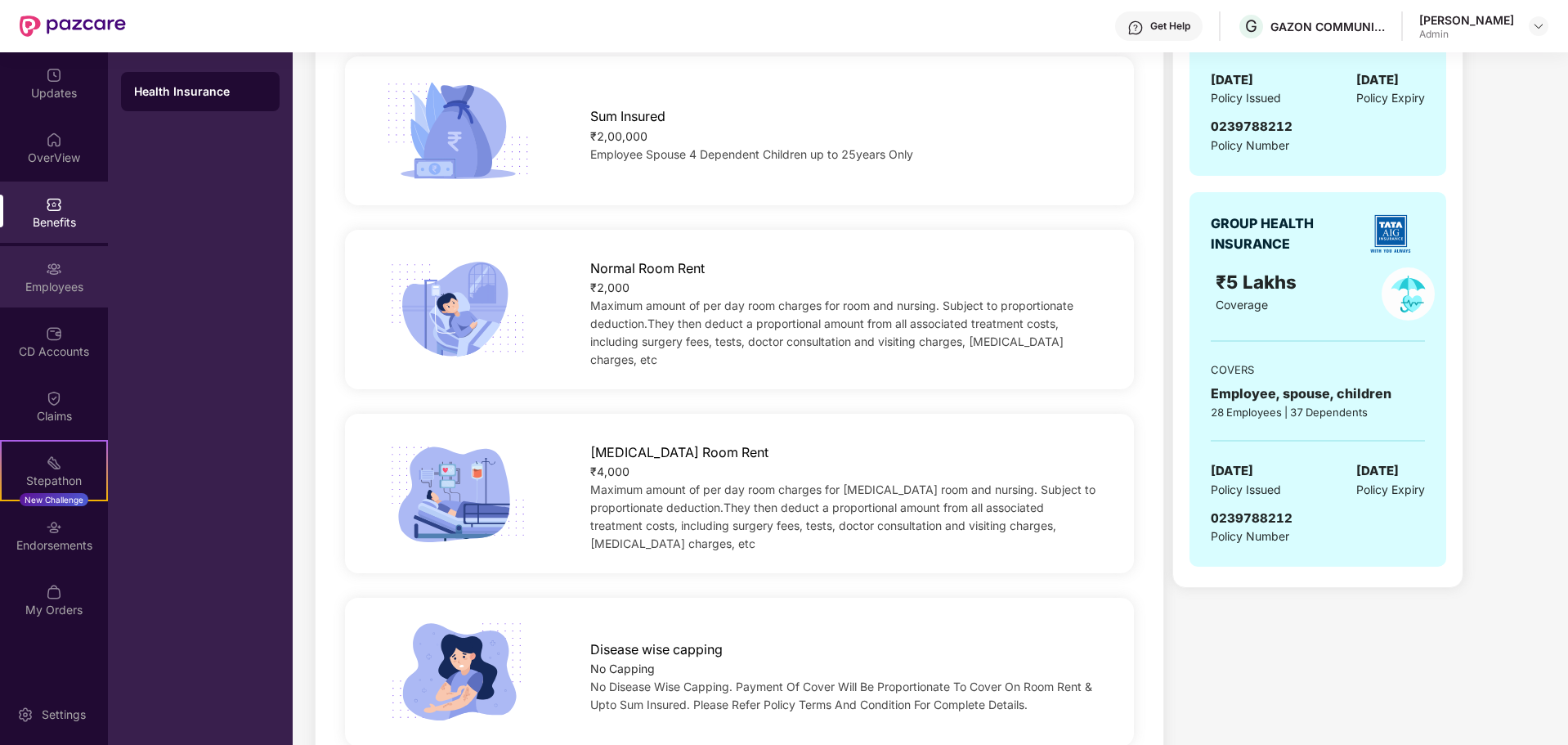
click at [70, 288] on div "Employees" at bounding box center [54, 286] width 108 height 17
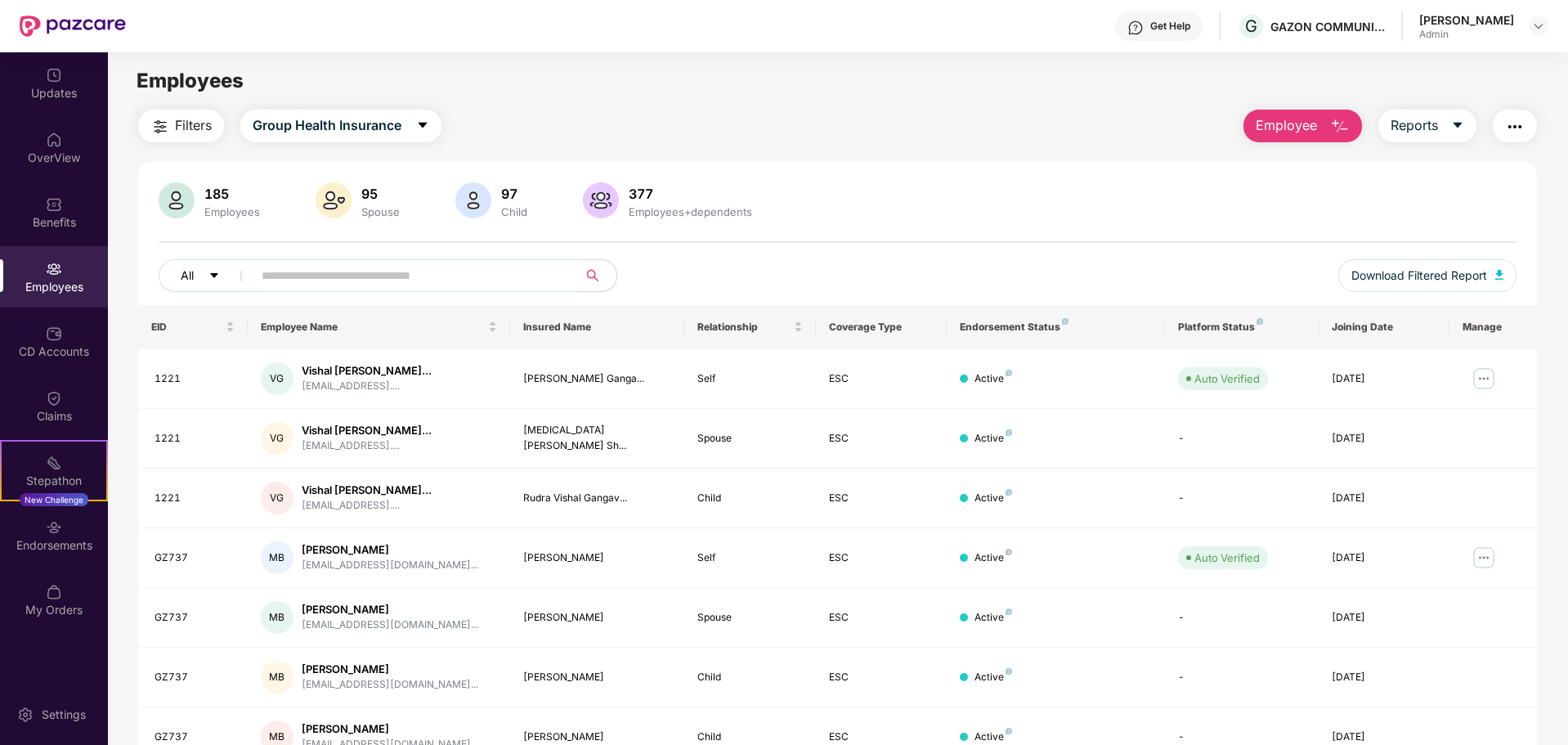
click at [229, 280] on button "All" at bounding box center [208, 275] width 99 height 32
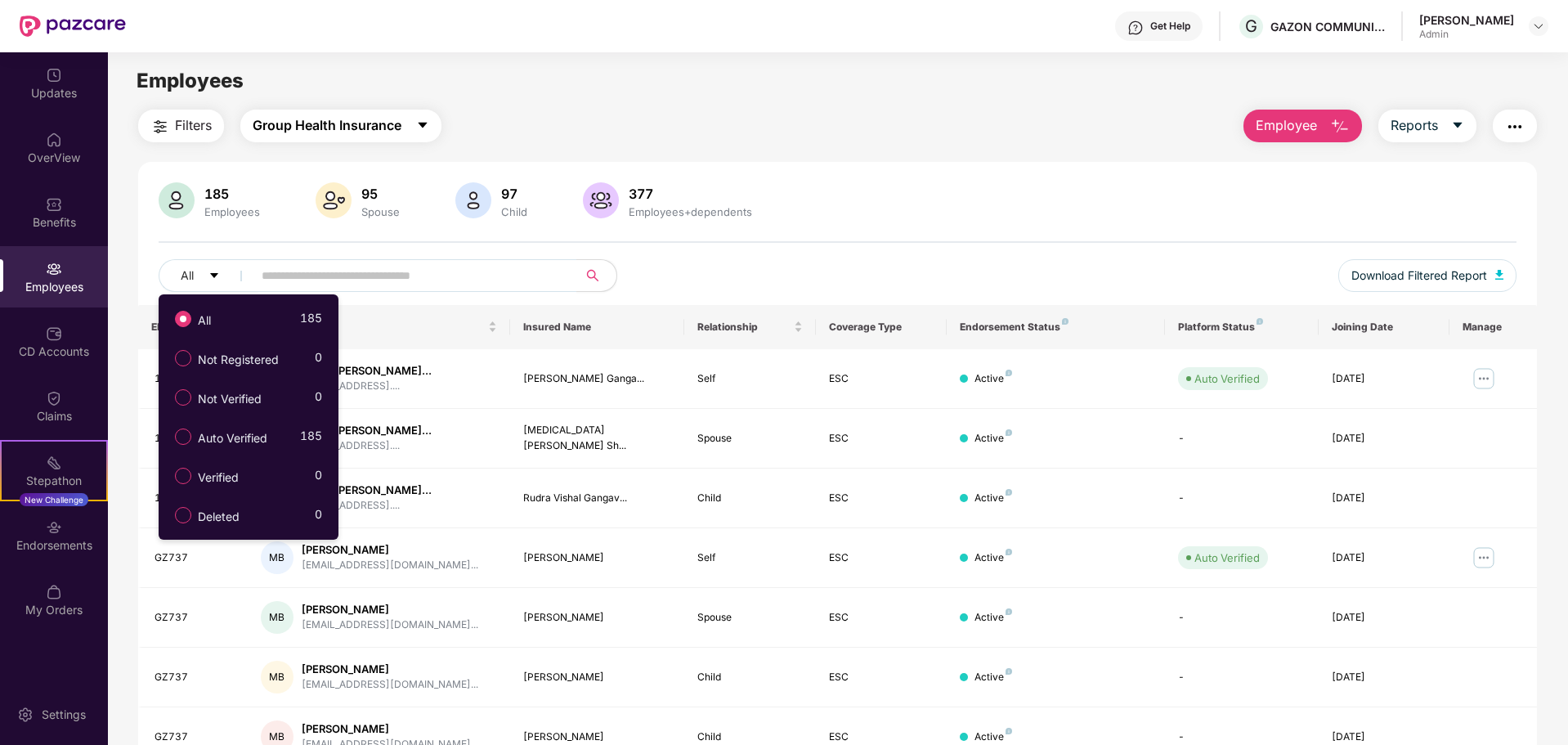
click at [368, 128] on span "Group Health Insurance" at bounding box center [327, 125] width 149 height 21
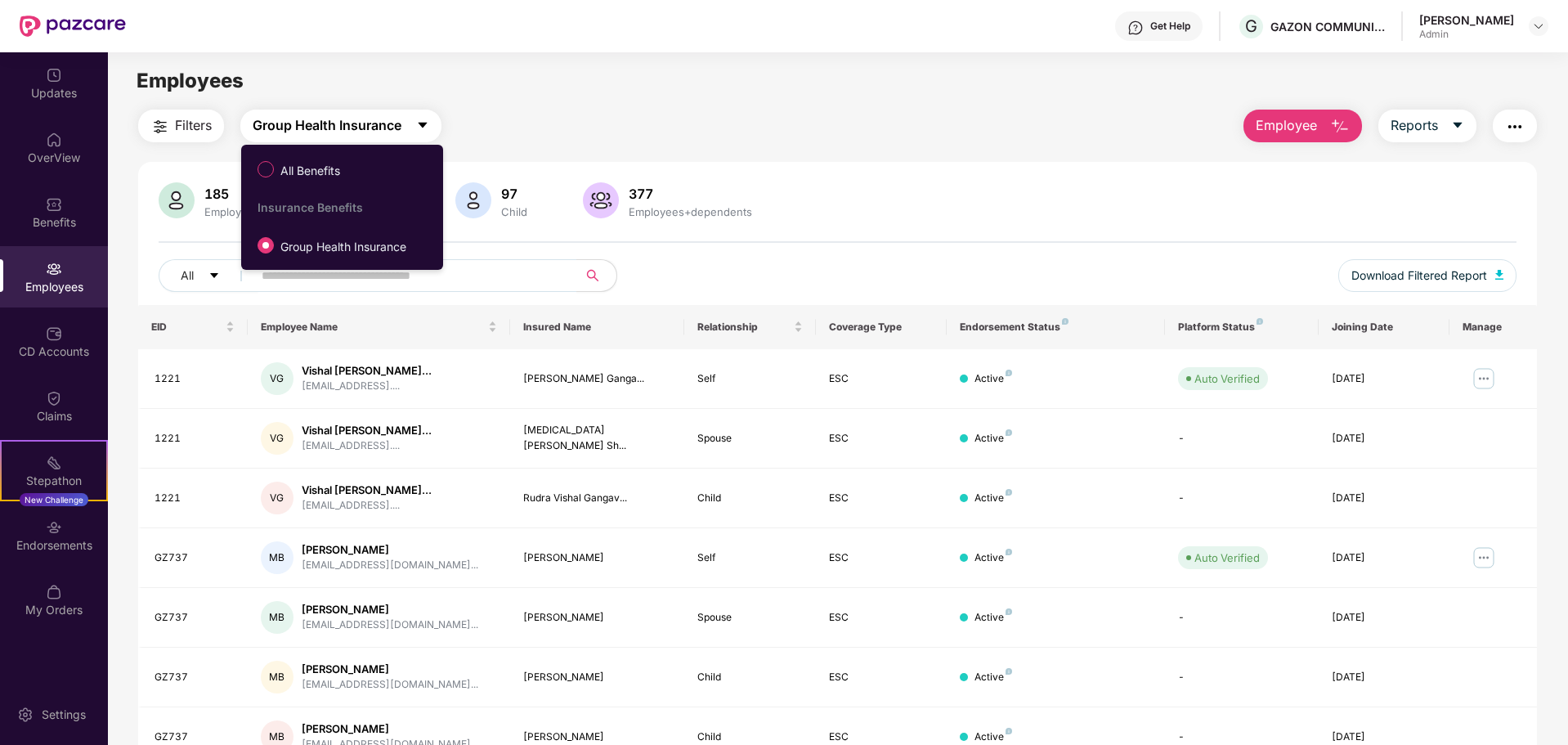
click at [368, 128] on span "Group Health Insurance" at bounding box center [327, 125] width 149 height 21
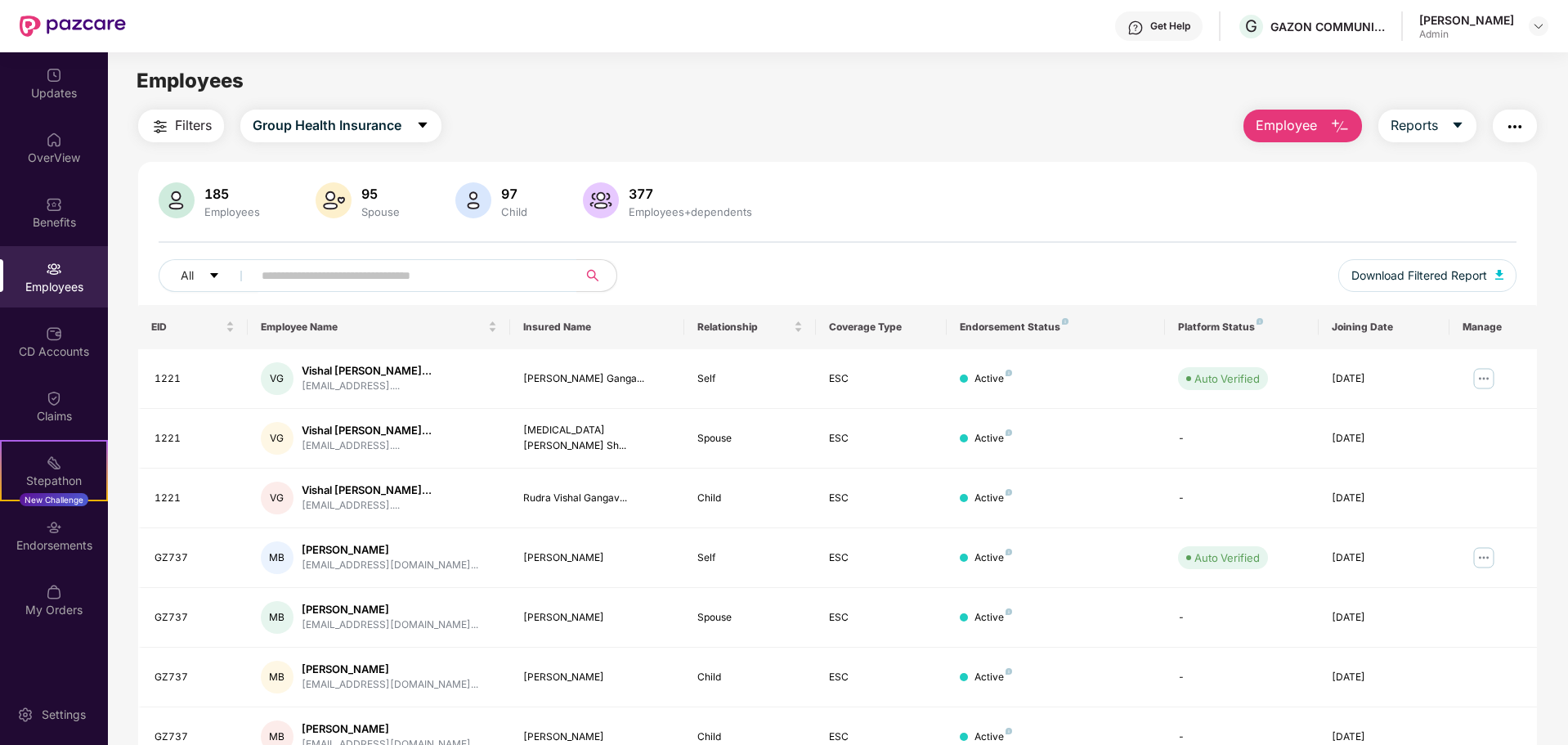
click at [207, 124] on span "Filters" at bounding box center [193, 125] width 36 height 21
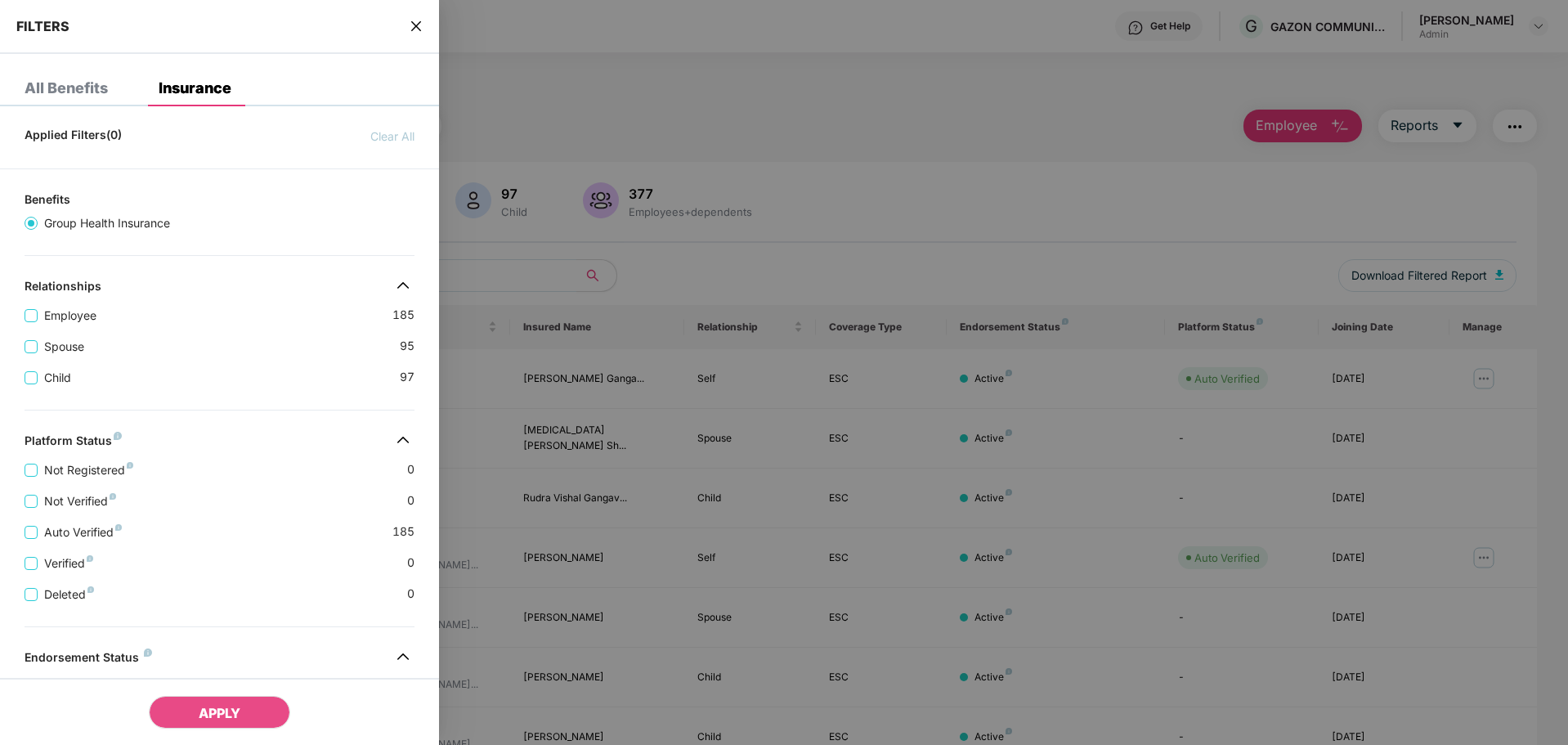
click at [63, 93] on div "All Benefits" at bounding box center [66, 88] width 84 height 17
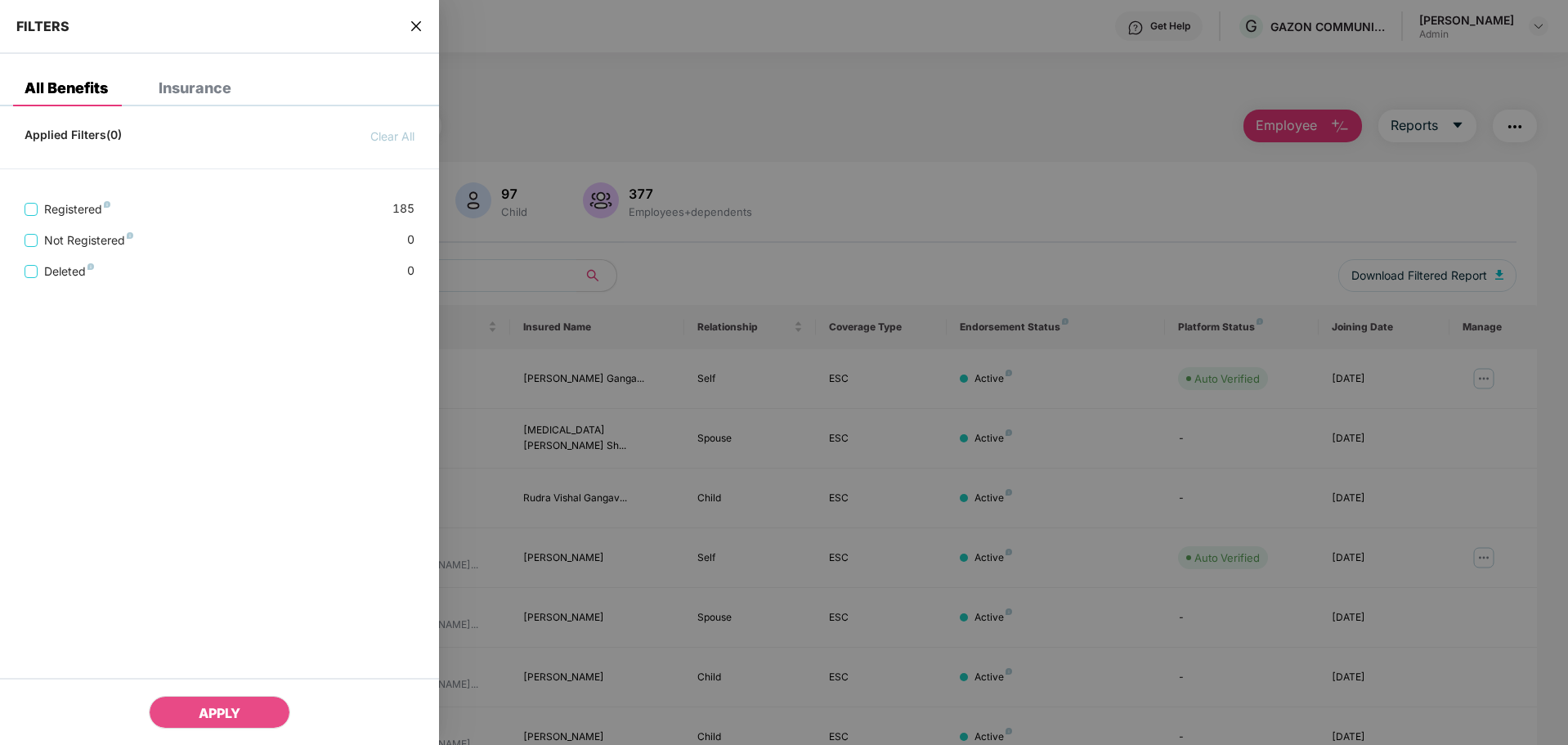
click at [203, 77] on div "Insurance" at bounding box center [182, 88] width 97 height 36
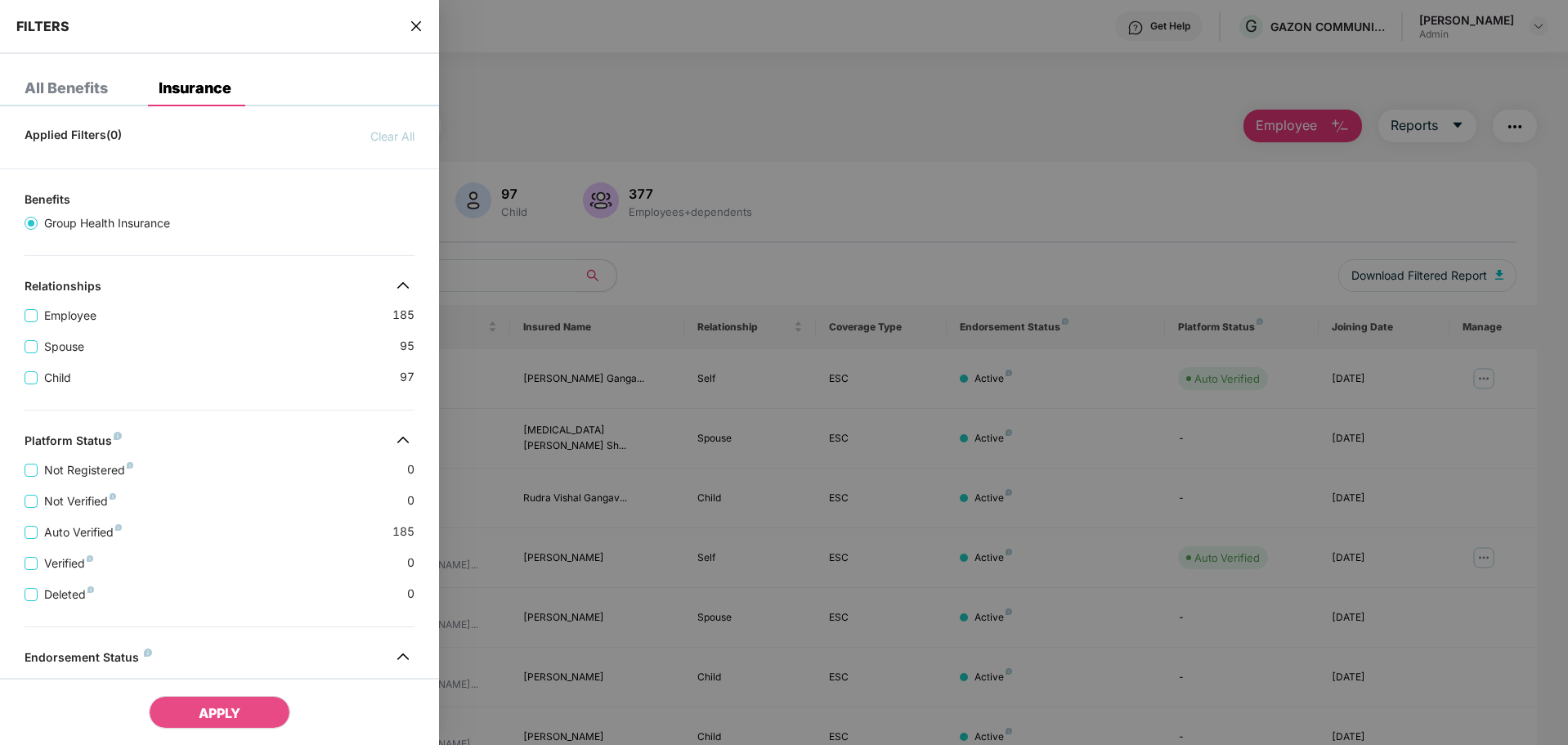
click at [763, 111] on div at bounding box center [784, 372] width 1568 height 745
click at [417, 31] on icon "close" at bounding box center [415, 26] width 13 height 13
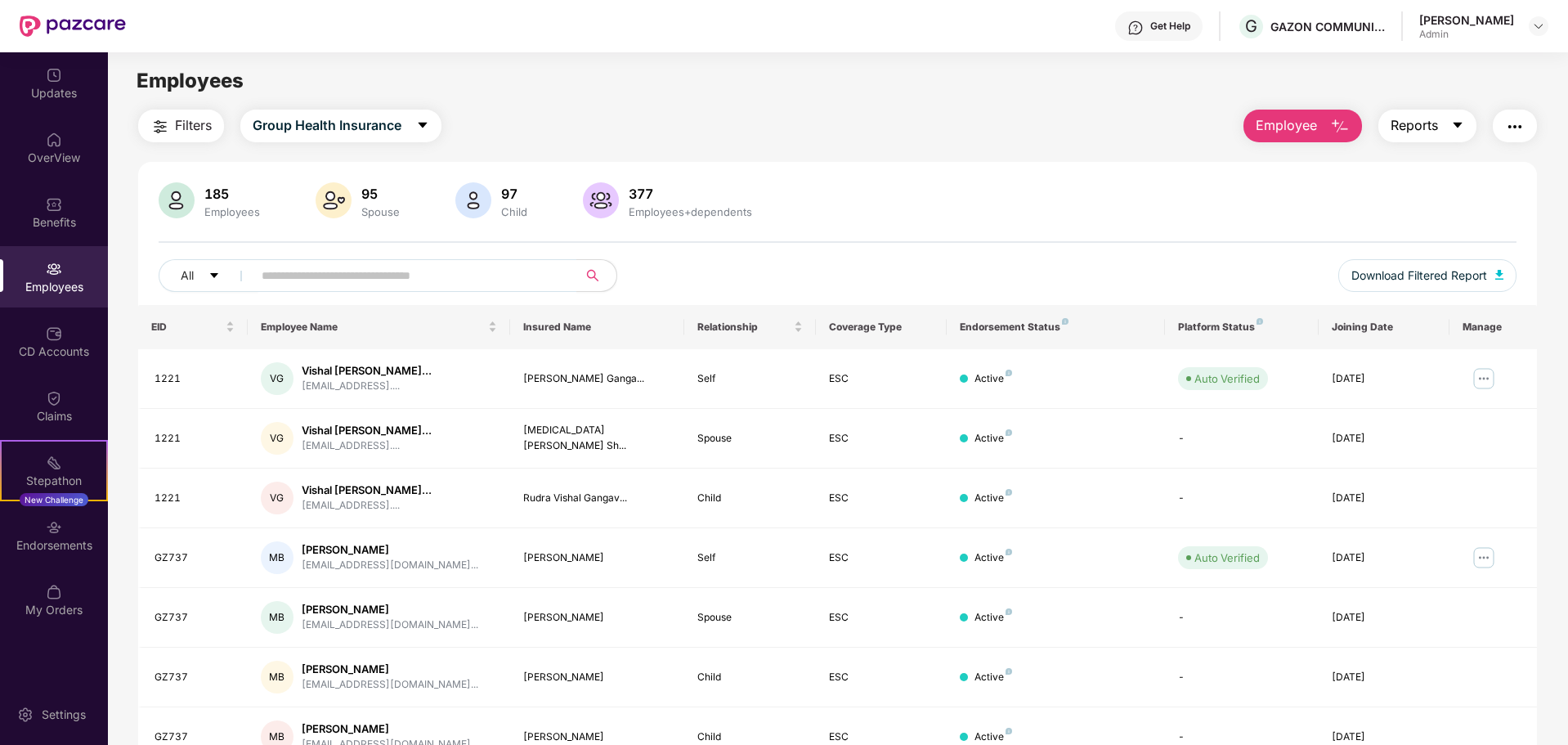
click at [1468, 133] on button "Reports" at bounding box center [1427, 125] width 98 height 32
click at [1318, 120] on button "Employee" at bounding box center [1302, 125] width 118 height 32
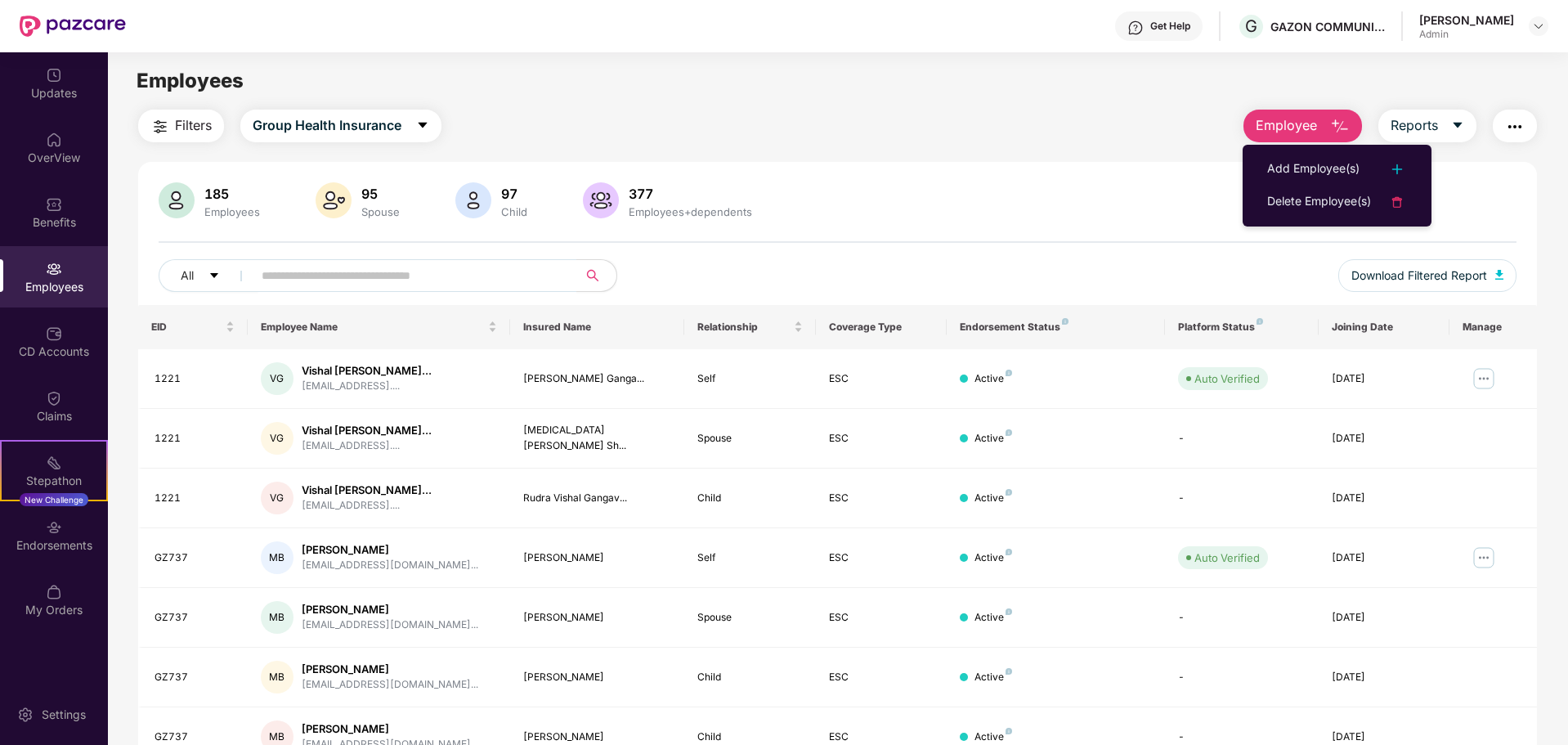
click at [1515, 126] on img "button" at bounding box center [1515, 127] width 20 height 20
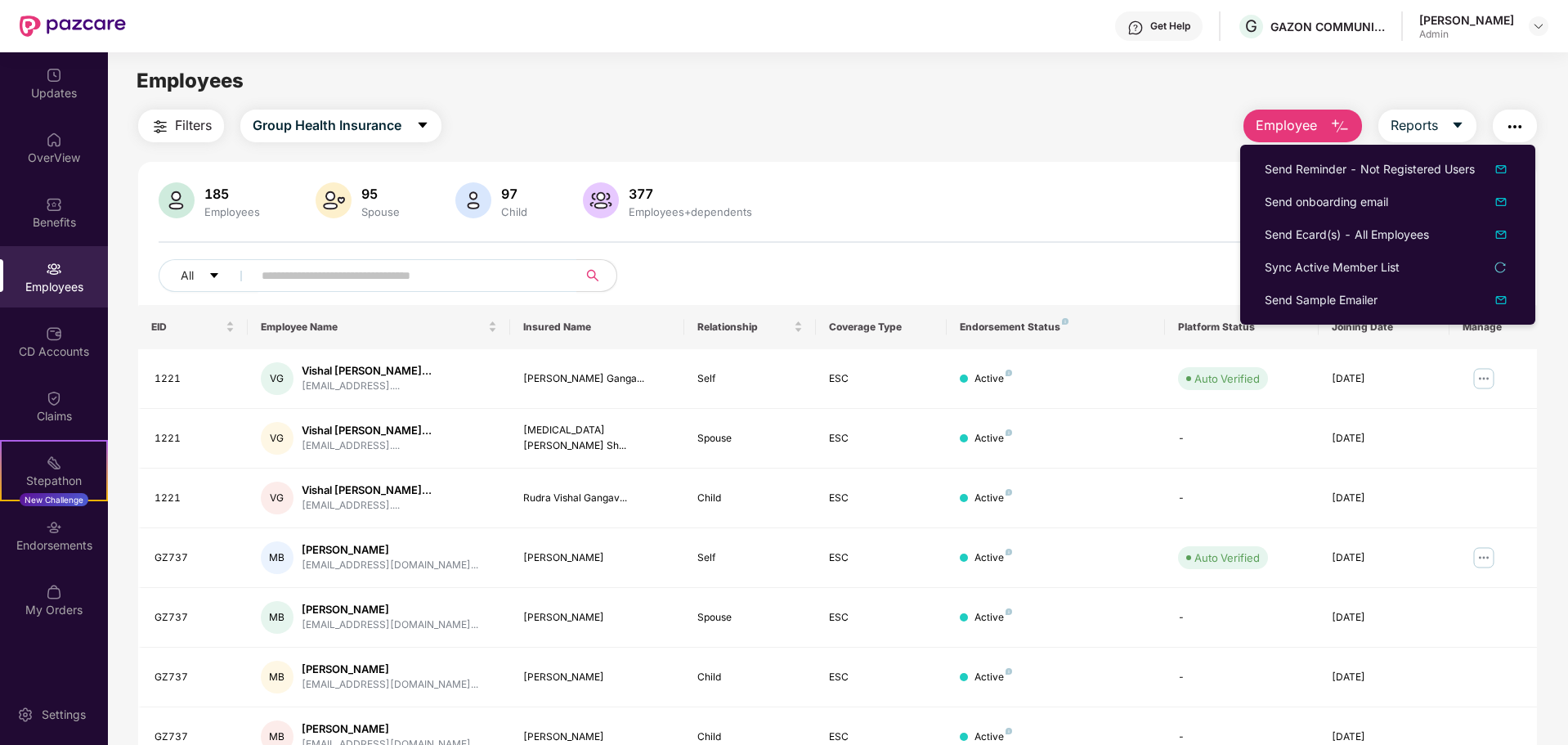
click at [722, 126] on div "Filters Group Health Insurance Employee Reports" at bounding box center [837, 125] width 1399 height 32
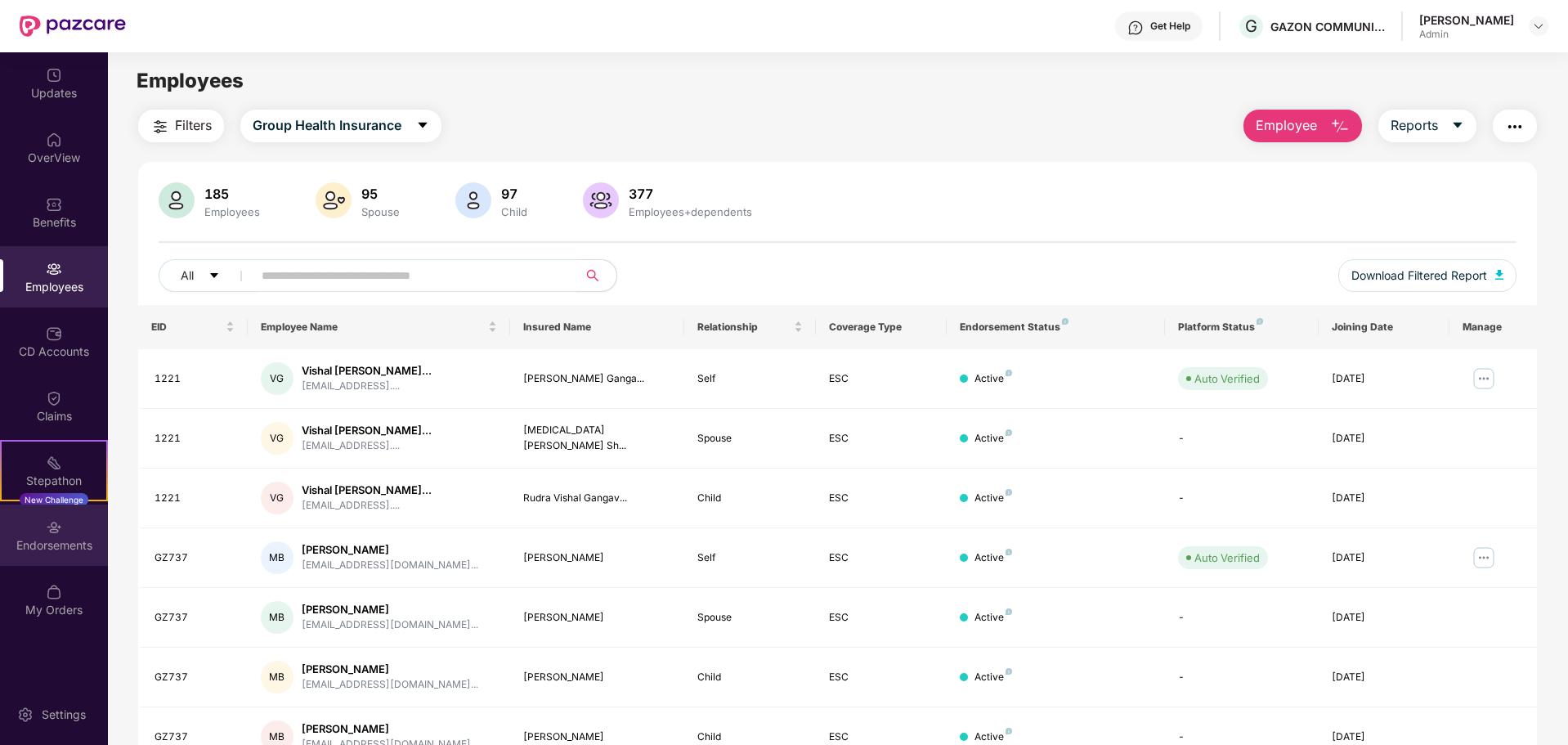
click at [63, 532] on div "Endorsements" at bounding box center [54, 535] width 108 height 61
